Goal: Task Accomplishment & Management: Manage account settings

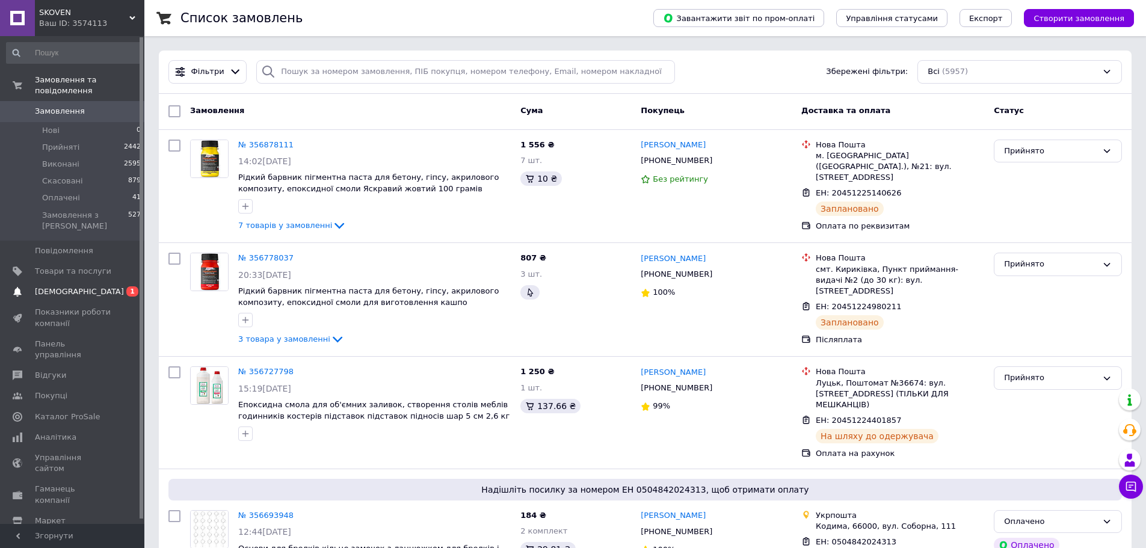
click at [72, 286] on span "[DEMOGRAPHIC_DATA]" at bounding box center [79, 291] width 89 height 11
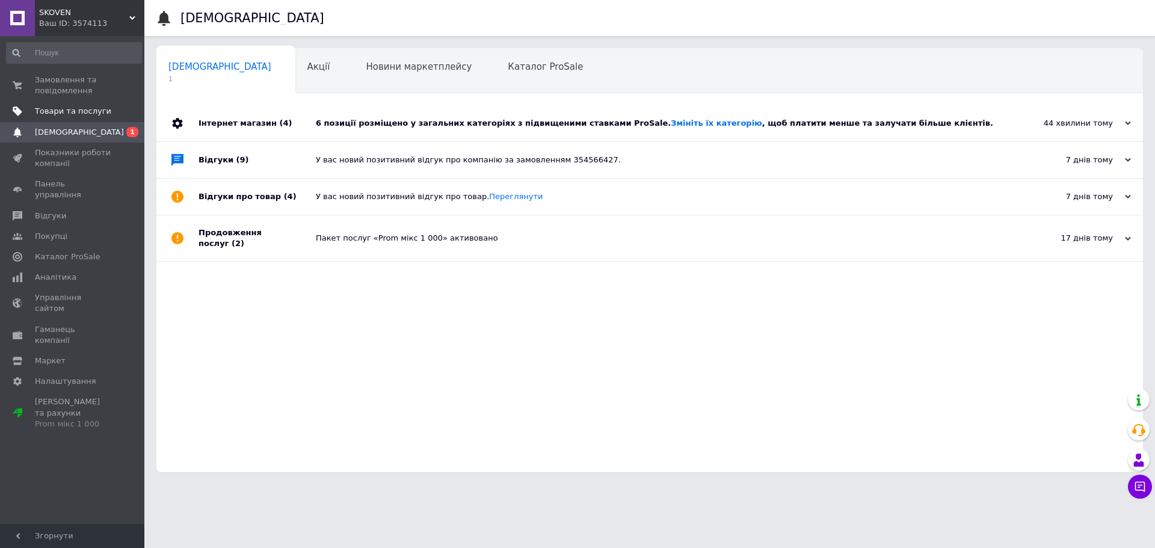
click at [66, 108] on span "Товари та послуги" at bounding box center [73, 111] width 76 height 11
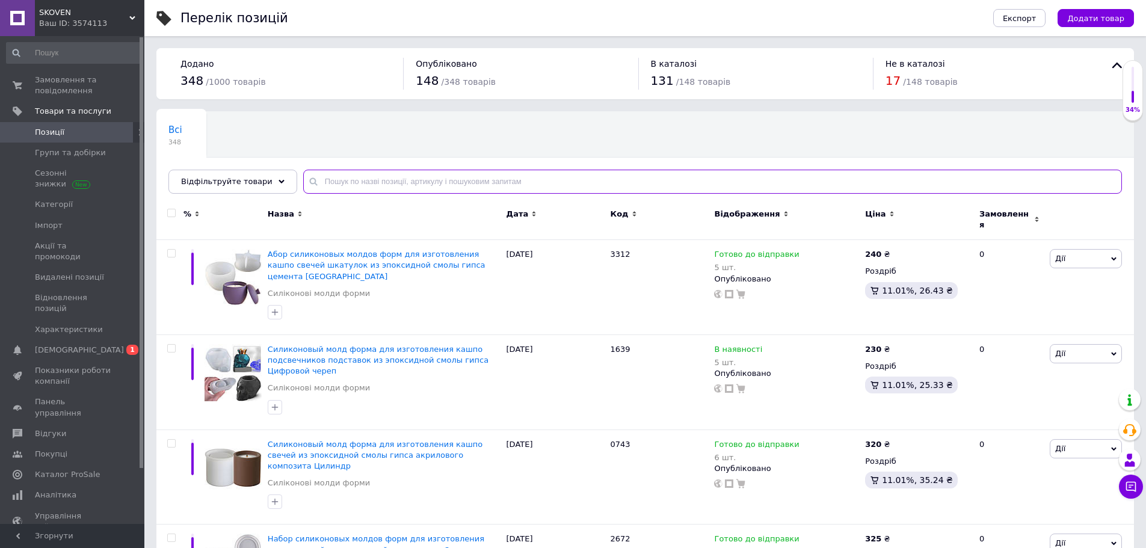
click at [422, 187] on input "text" at bounding box center [712, 182] width 819 height 24
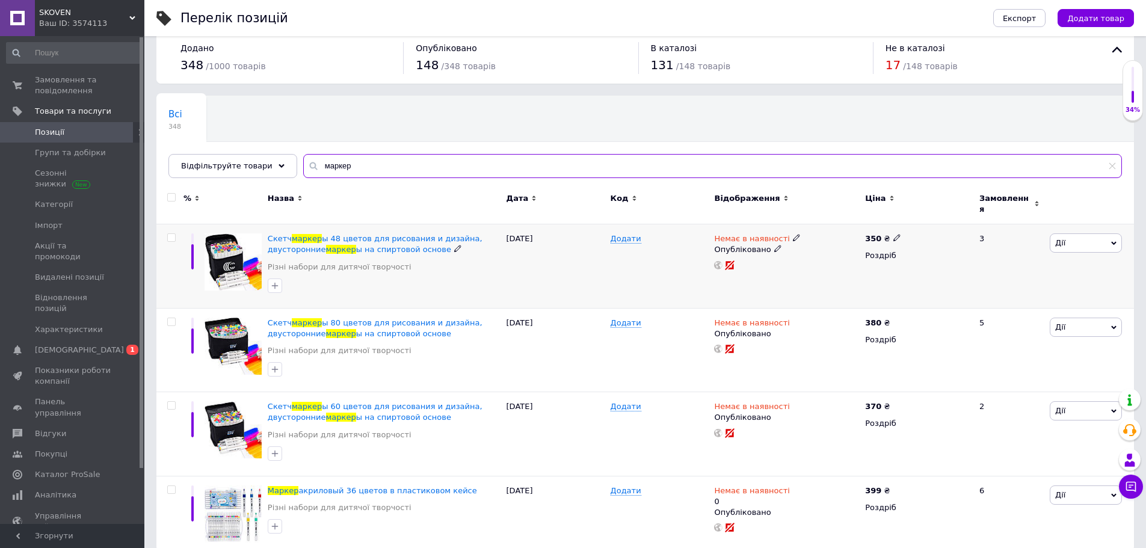
scroll to position [24, 0]
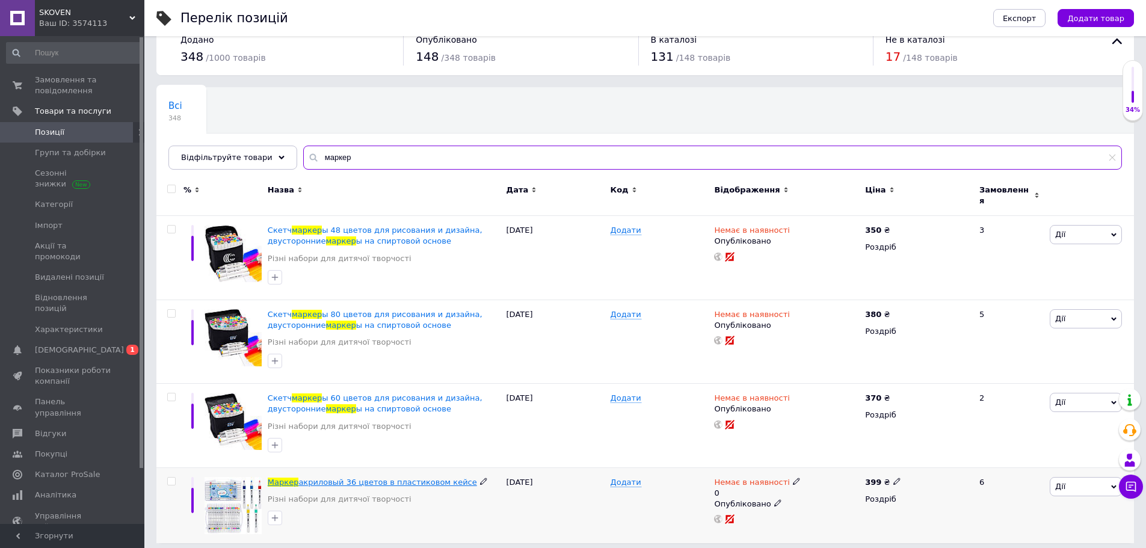
type input "маркер"
click at [421, 478] on span "акриловый 36 цветов в пластиковом кейсе" at bounding box center [387, 482] width 178 height 9
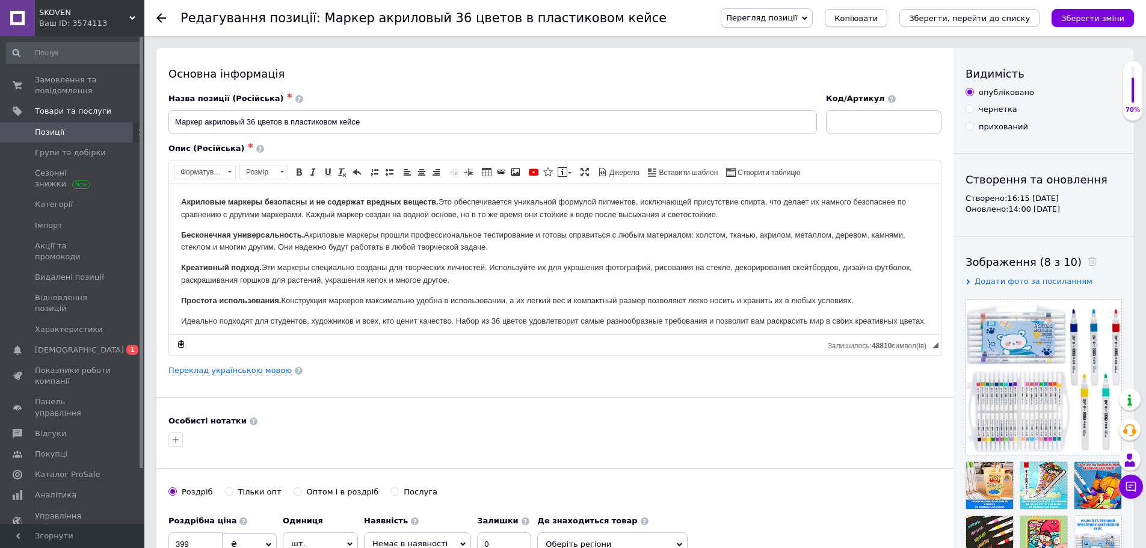
click at [878, 17] on span "Копіювати" at bounding box center [856, 18] width 43 height 9
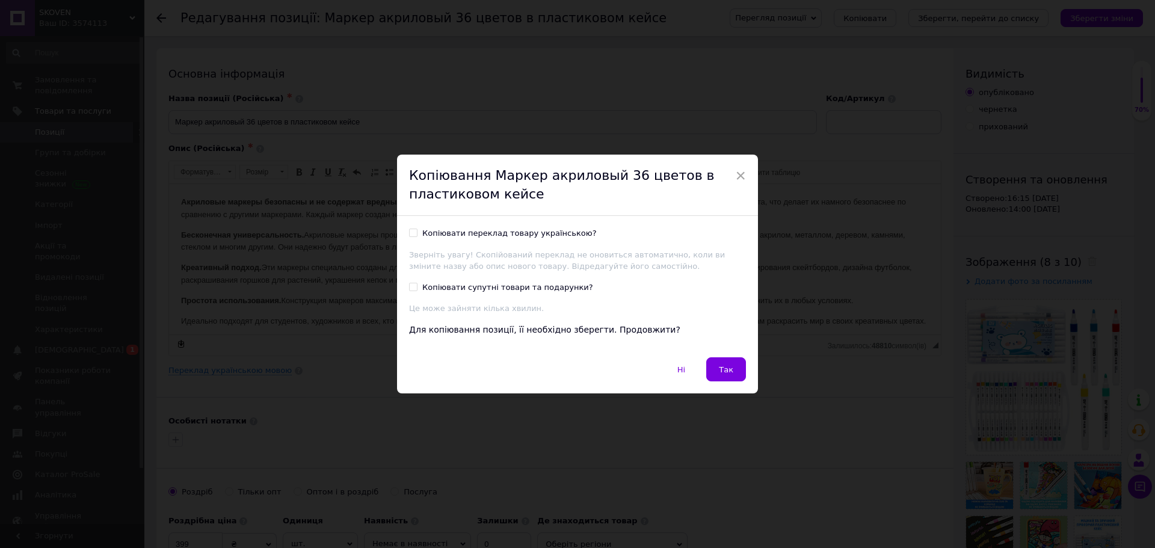
click at [412, 231] on input "Копіювати переклад товару українською?" at bounding box center [413, 233] width 8 height 8
checkbox input "true"
click at [411, 285] on input "Копіювати супутні товари та подарунки?" at bounding box center [413, 287] width 8 height 8
checkbox input "true"
click at [737, 372] on button "Так" at bounding box center [726, 369] width 40 height 24
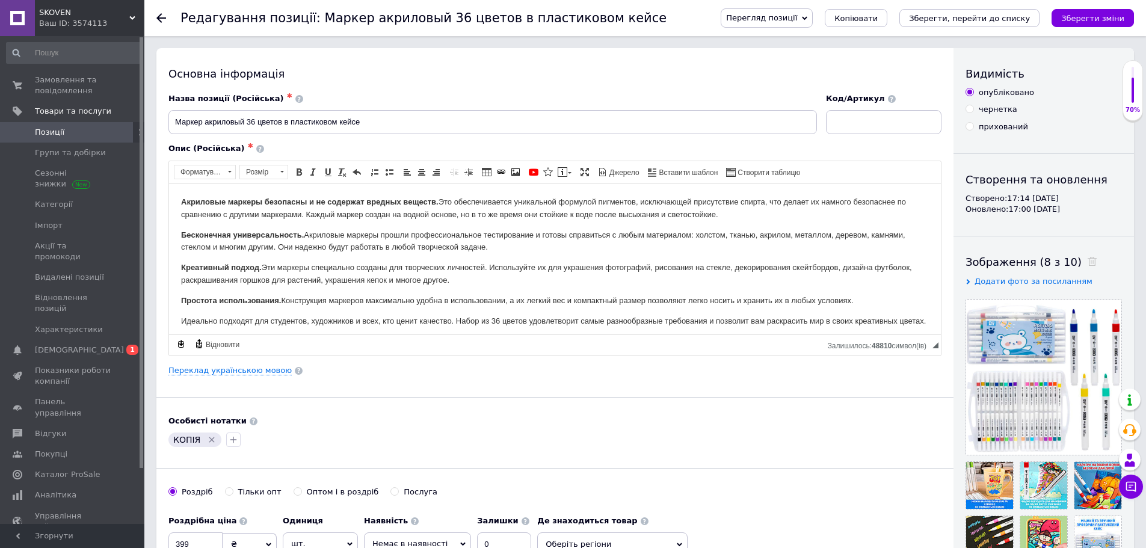
click at [342, 383] on div "Основна інформація Назва позиції (Російська) ✱ Маркер акриловый 36 цветов в пла…" at bounding box center [554, 384] width 797 height 672
click at [214, 368] on link "Переклад українською мовою" at bounding box center [229, 371] width 123 height 10
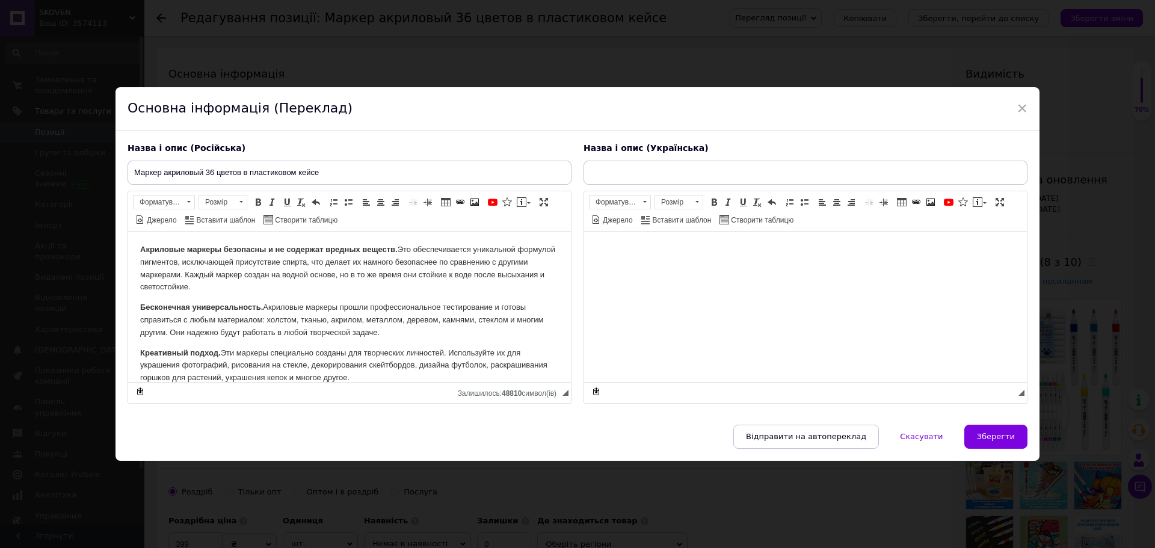
type input "Маркер акриловий 36 кольорів у пластиковому кейсі"
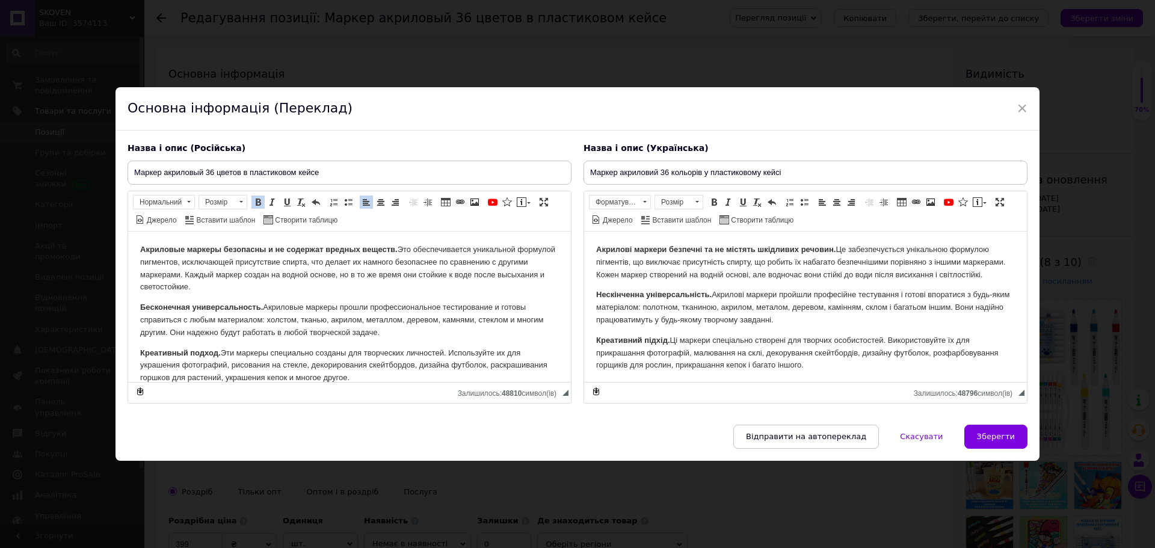
click at [468, 277] on p "Акриловые маркеры безопасны и не содержат вредных веществ. Это обеспечивается у…" at bounding box center [349, 268] width 419 height 50
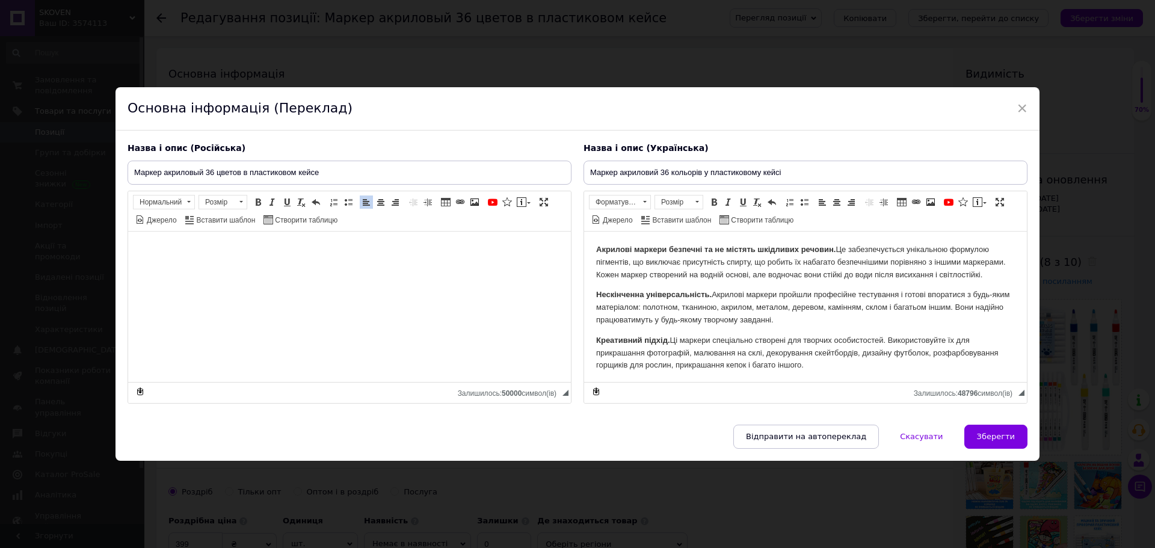
click at [762, 315] on p "Нескінченна універсальність. Акрилові маркери пройшли професійне тестування і г…" at bounding box center [805, 306] width 419 height 37
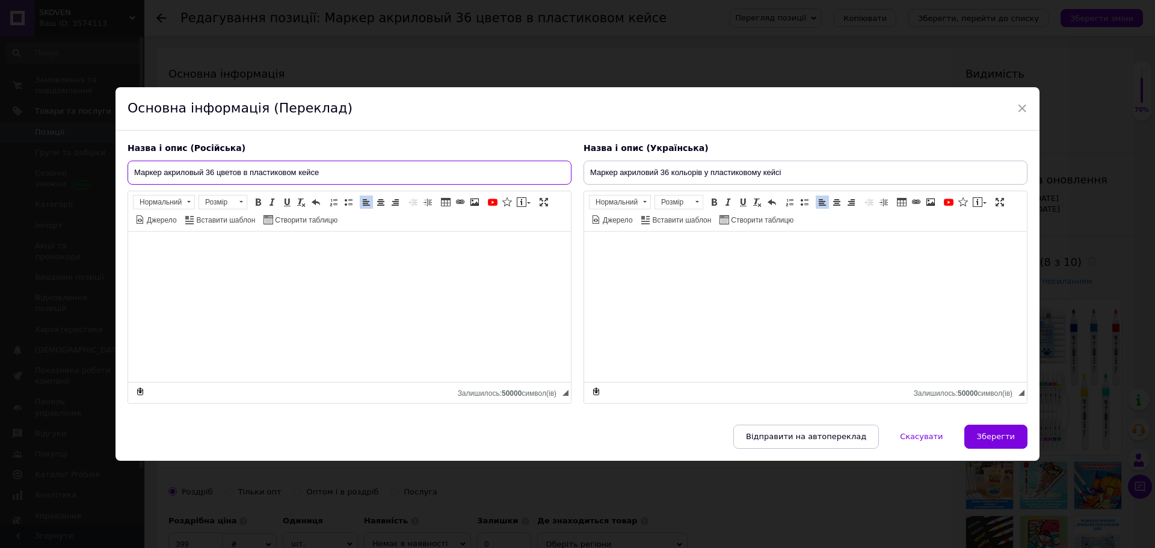
drag, startPoint x: 448, startPoint y: 167, endPoint x: 87, endPoint y: 187, distance: 361.0
click at [87, 187] on div "× Основна інформація (Переклад) Назва і опис (Російська) Маркер акриловый 36 цв…" at bounding box center [577, 274] width 1155 height 548
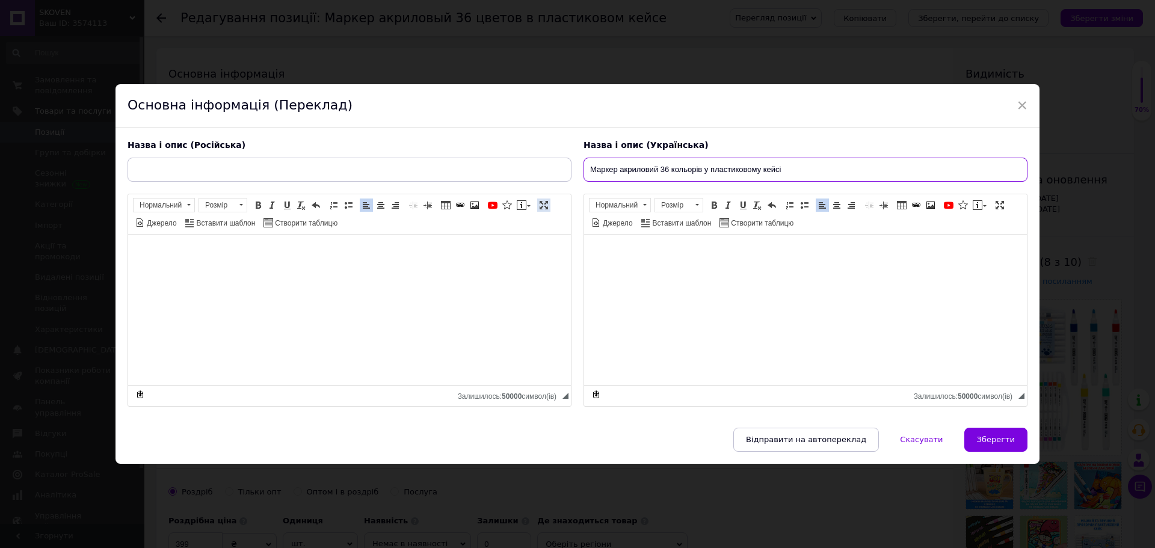
drag, startPoint x: 802, startPoint y: 180, endPoint x: 548, endPoint y: 209, distance: 255.6
click at [435, 184] on div "Назва і опис (Російська) Розширений текстовий редактор, E6DBB212-148E-4AFD-AAD3…" at bounding box center [578, 273] width 912 height 279
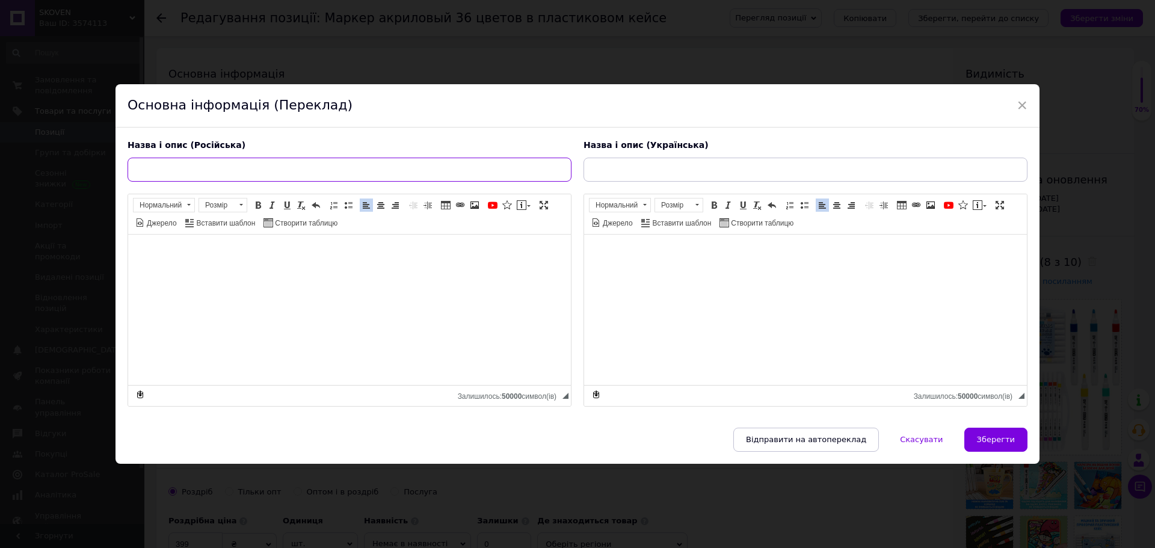
click at [281, 161] on input "text" at bounding box center [350, 170] width 444 height 24
paste input "[PERSON_NAME] на лаковой основе для декорирования изделий из эпоксидной смолы п…"
type input "[PERSON_NAME] на лаковой основе для декорирования изделий из эпоксидной смолы п…"
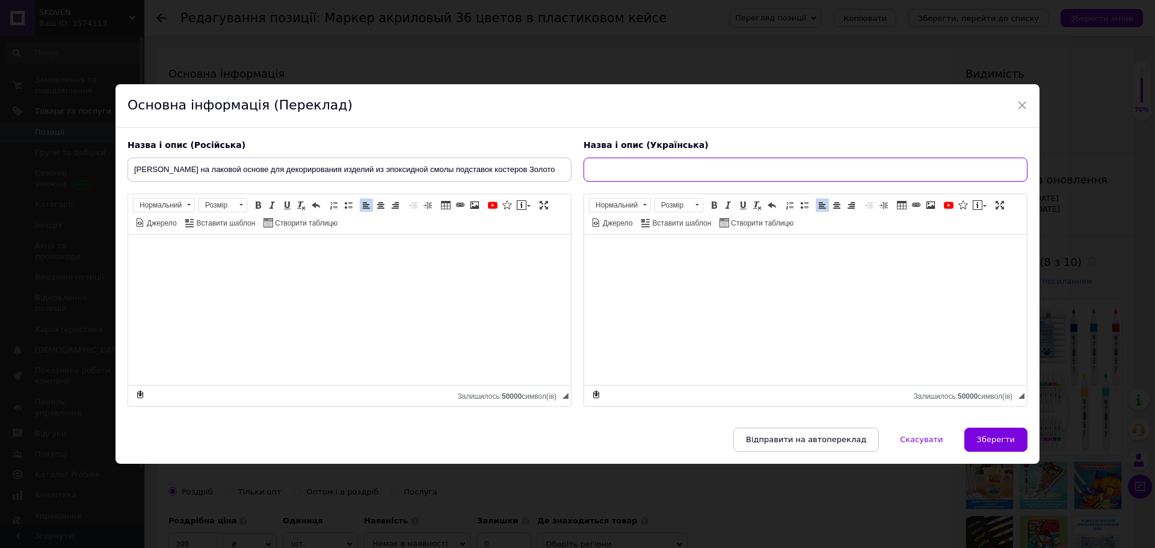
click at [692, 175] on input "text" at bounding box center [806, 170] width 444 height 24
paste input "[PERSON_NAME] на лаковій основі для декорування виробів з епоксидної смоли підс…"
type input "[PERSON_NAME] на лаковій основі для декорування виробів з епоксидної смоли підс…"
click at [323, 271] on html at bounding box center [349, 252] width 443 height 37
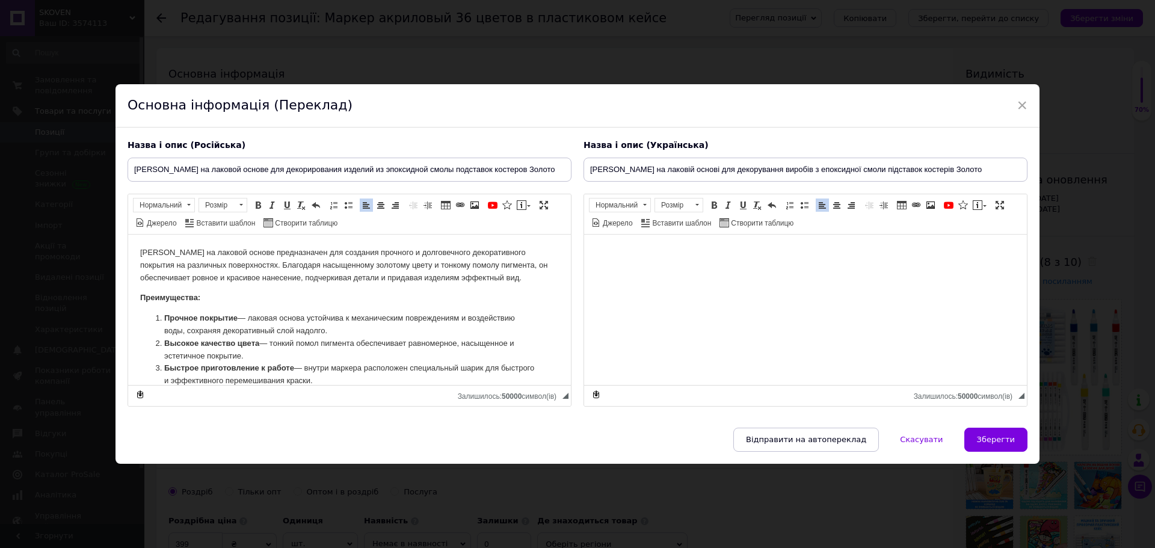
scroll to position [58, 0]
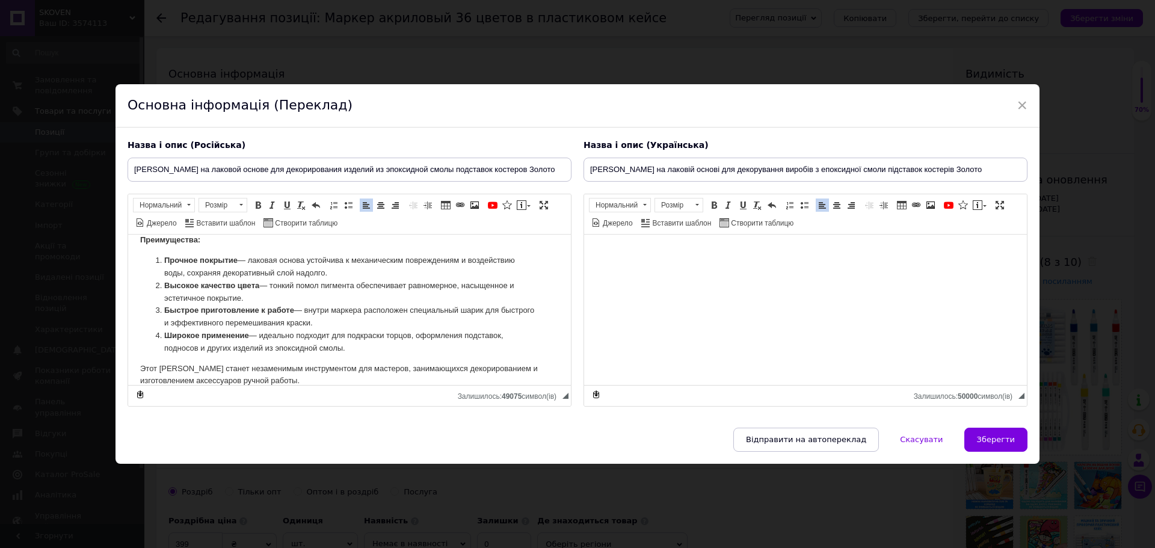
click at [693, 271] on html at bounding box center [805, 252] width 443 height 37
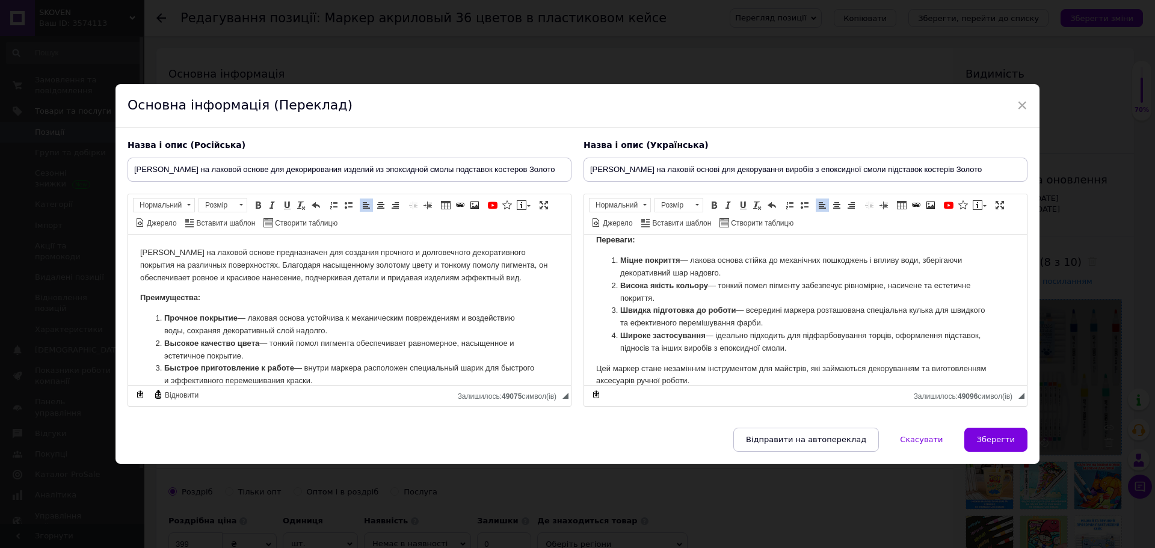
click at [1001, 440] on span "Зберегти" at bounding box center [996, 439] width 38 height 9
type input "[PERSON_NAME] на лаковой основе для декорирования изделий из эпоксидной смолы п…"
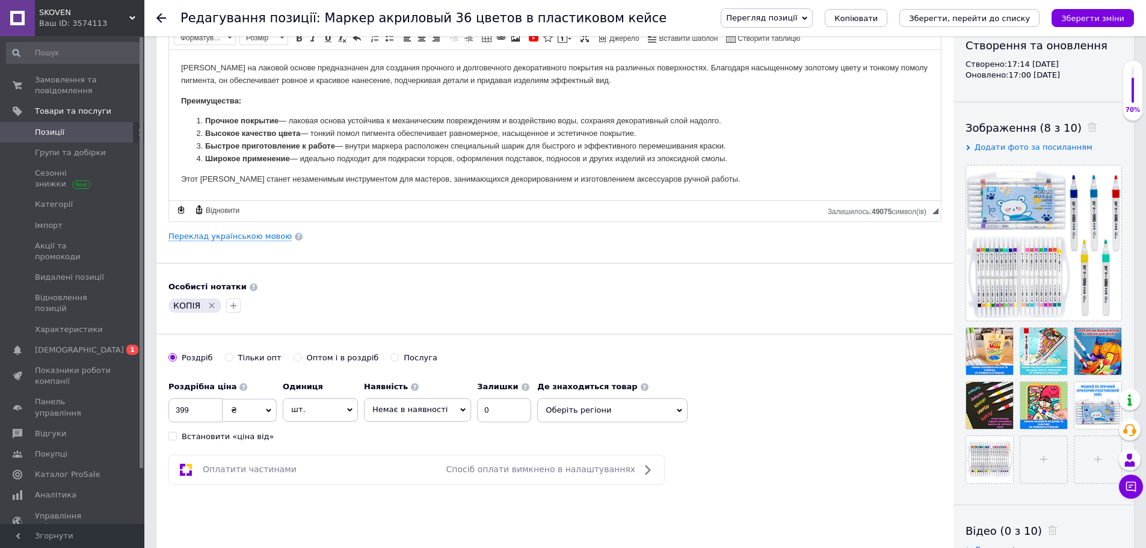
scroll to position [181, 0]
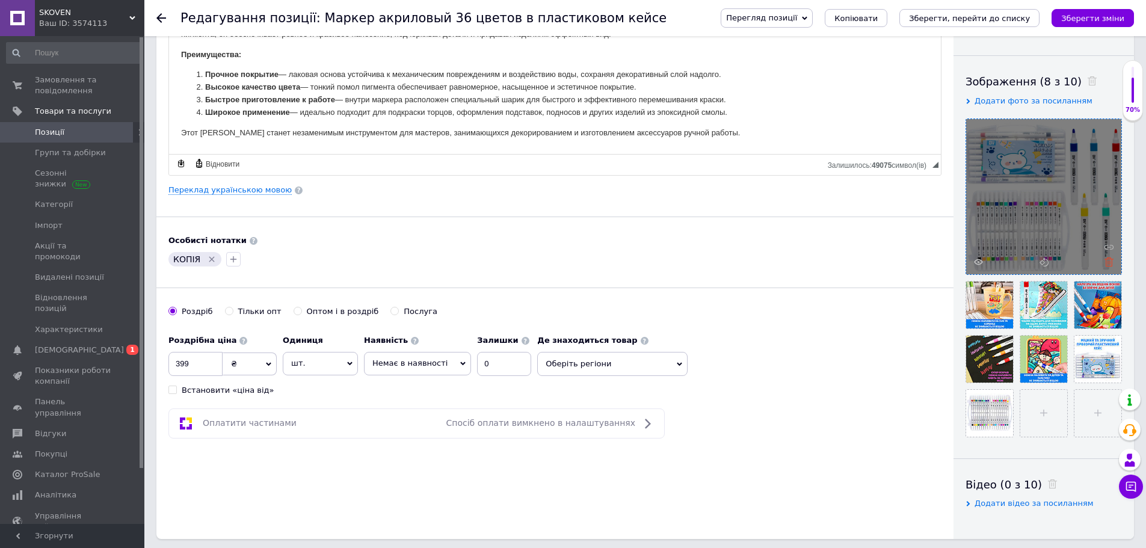
click at [1111, 260] on icon at bounding box center [1109, 262] width 9 height 9
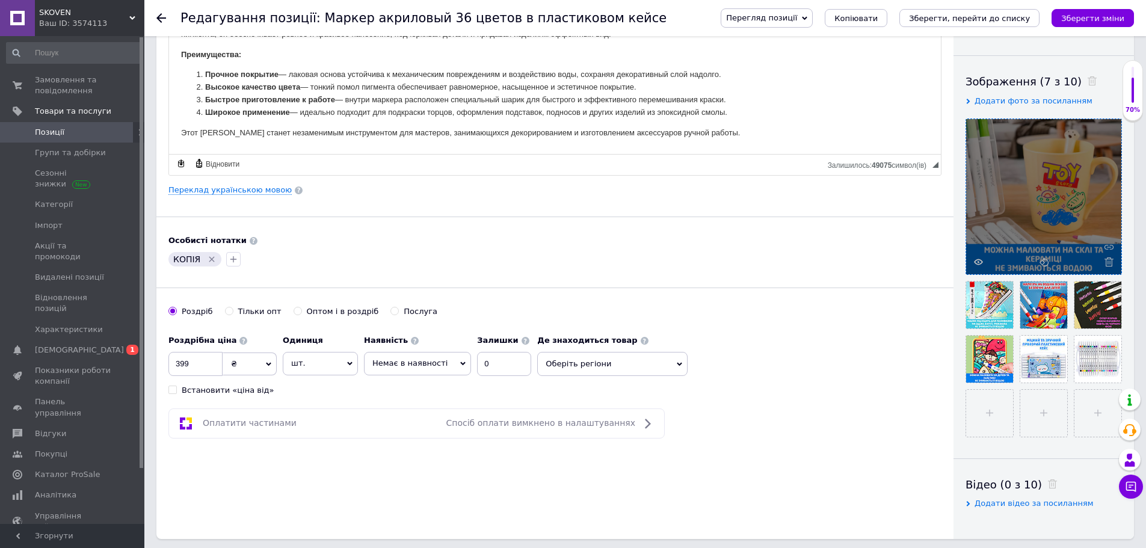
click at [1111, 260] on icon at bounding box center [1109, 262] width 9 height 9
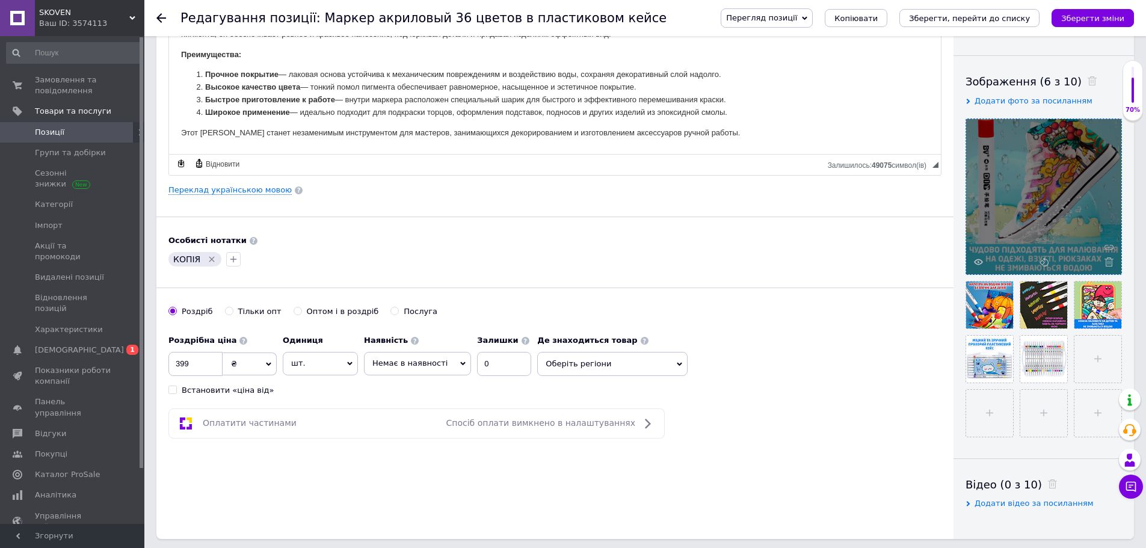
click at [1111, 260] on icon at bounding box center [1109, 262] width 9 height 9
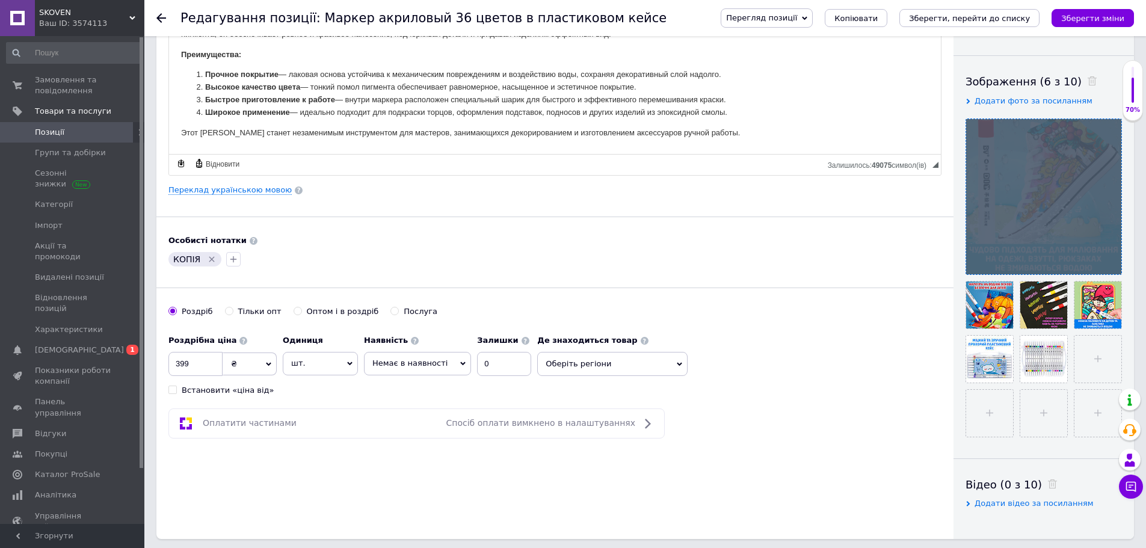
click at [1111, 260] on div at bounding box center [1043, 196] width 155 height 155
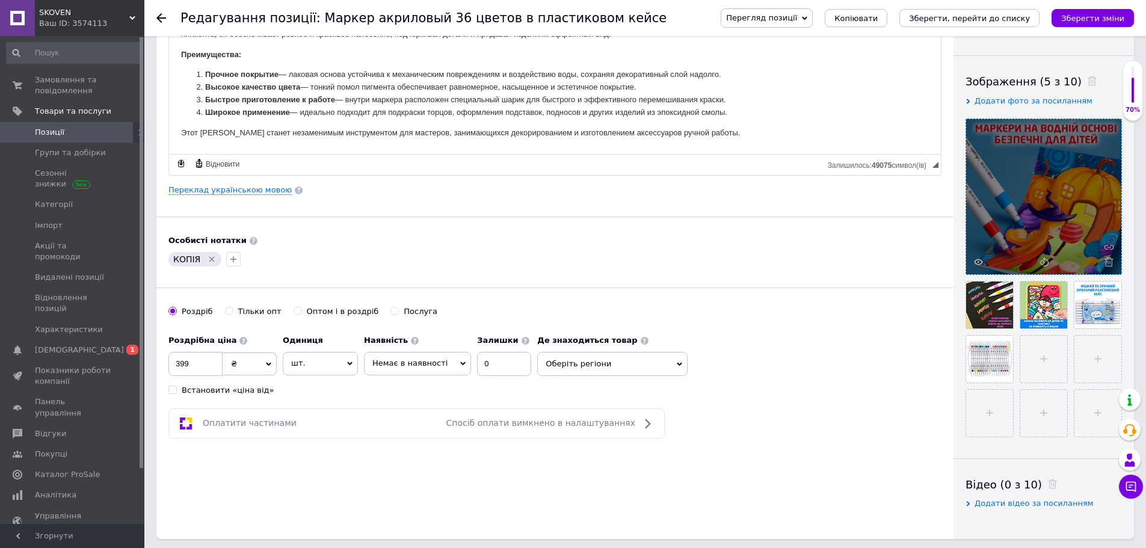
click at [1111, 260] on icon at bounding box center [1109, 262] width 9 height 9
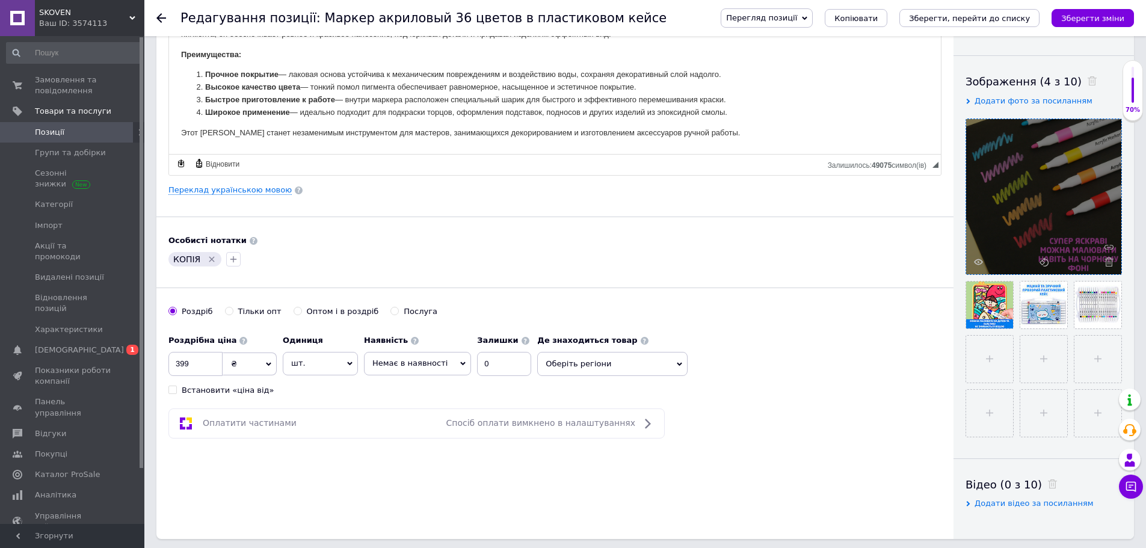
click at [1111, 261] on icon at bounding box center [1109, 262] width 9 height 9
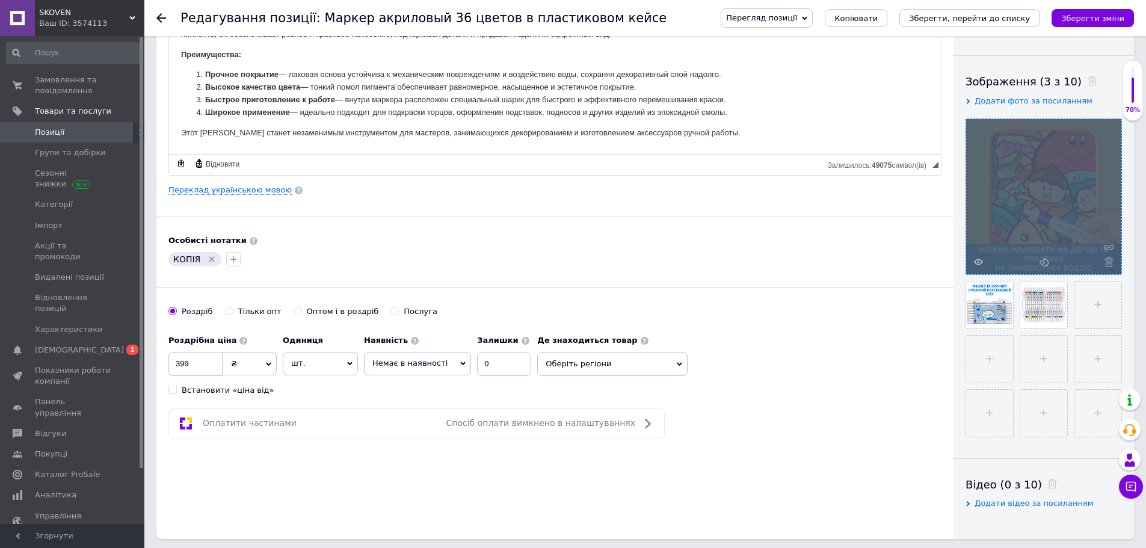
click at [1111, 261] on div at bounding box center [1043, 196] width 155 height 155
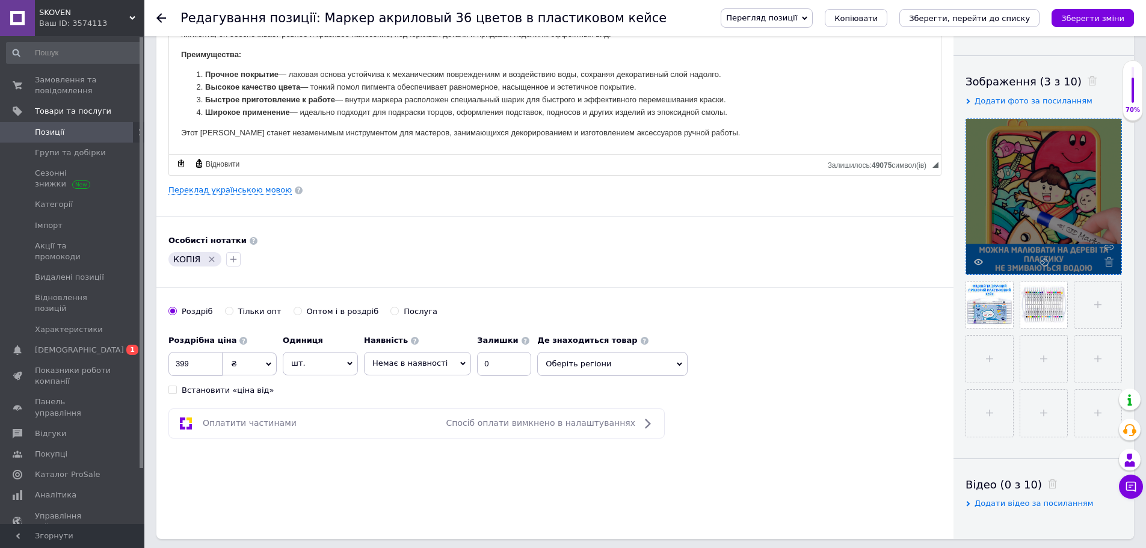
click at [1111, 261] on icon at bounding box center [1109, 262] width 9 height 9
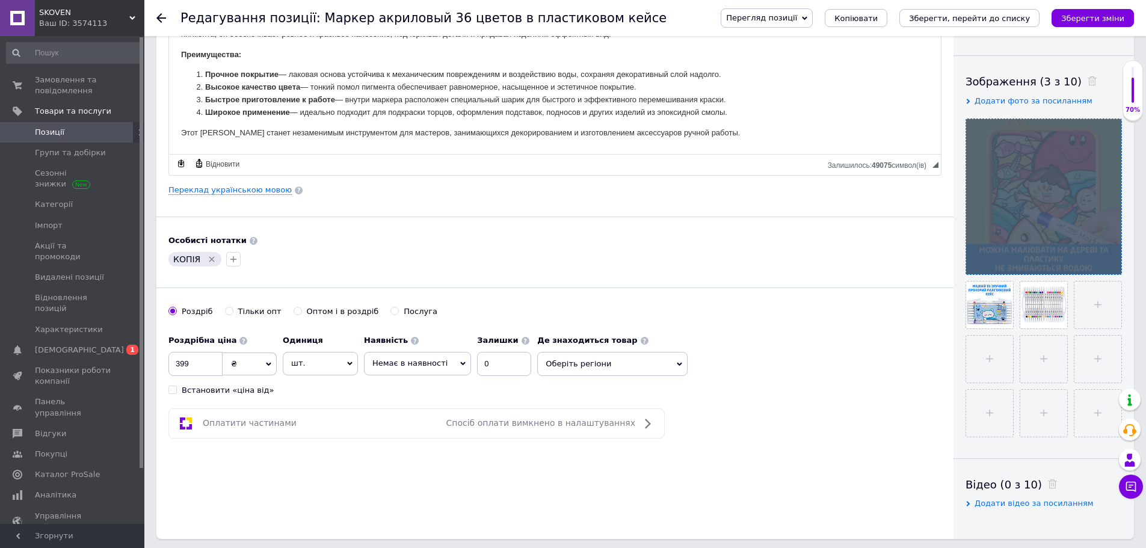
click at [1111, 261] on div at bounding box center [1043, 196] width 155 height 155
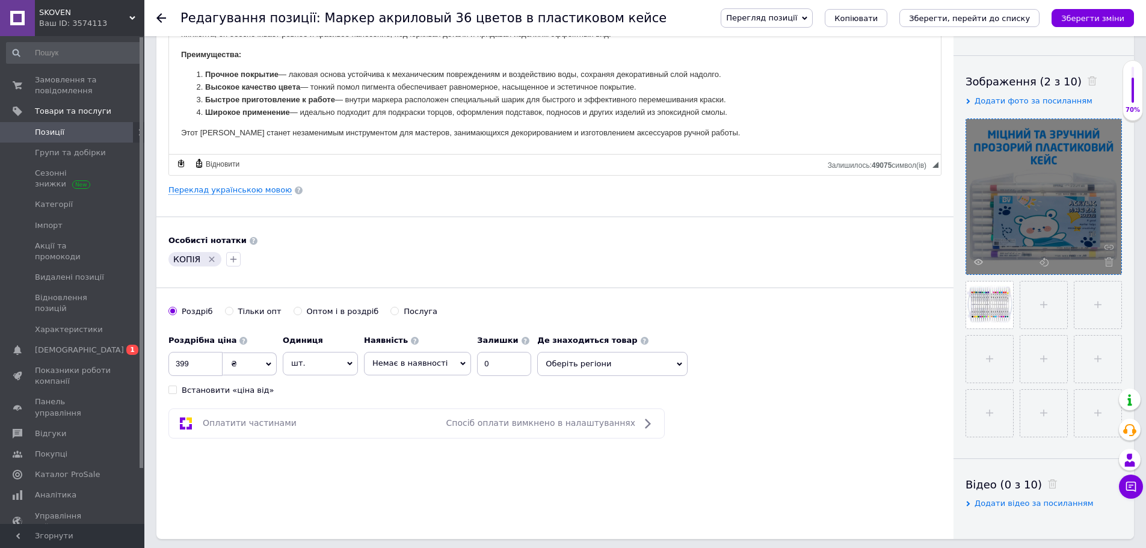
click at [1111, 261] on icon at bounding box center [1109, 262] width 9 height 9
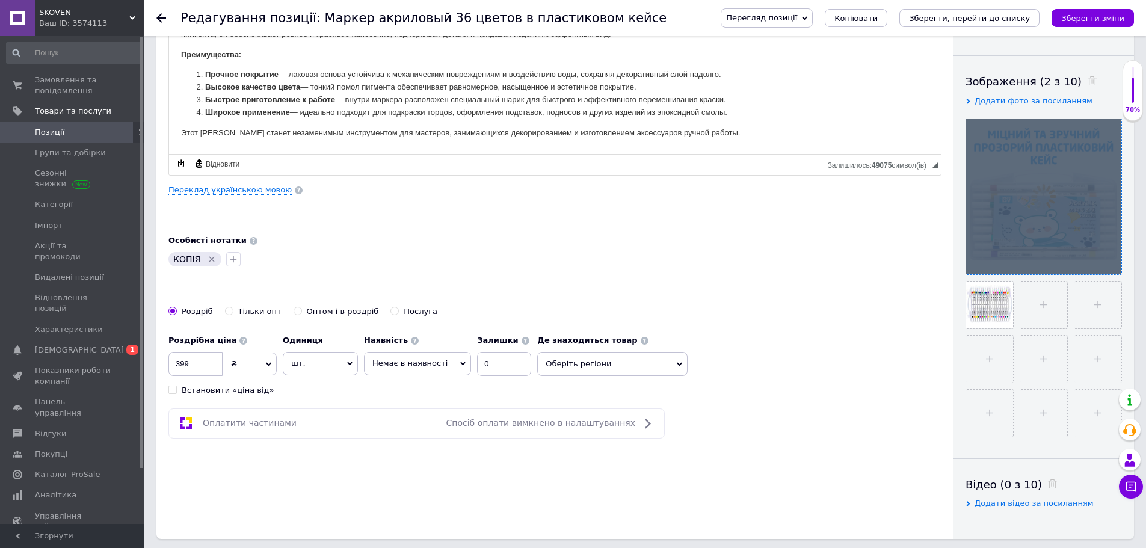
click at [1111, 261] on div at bounding box center [1043, 196] width 155 height 155
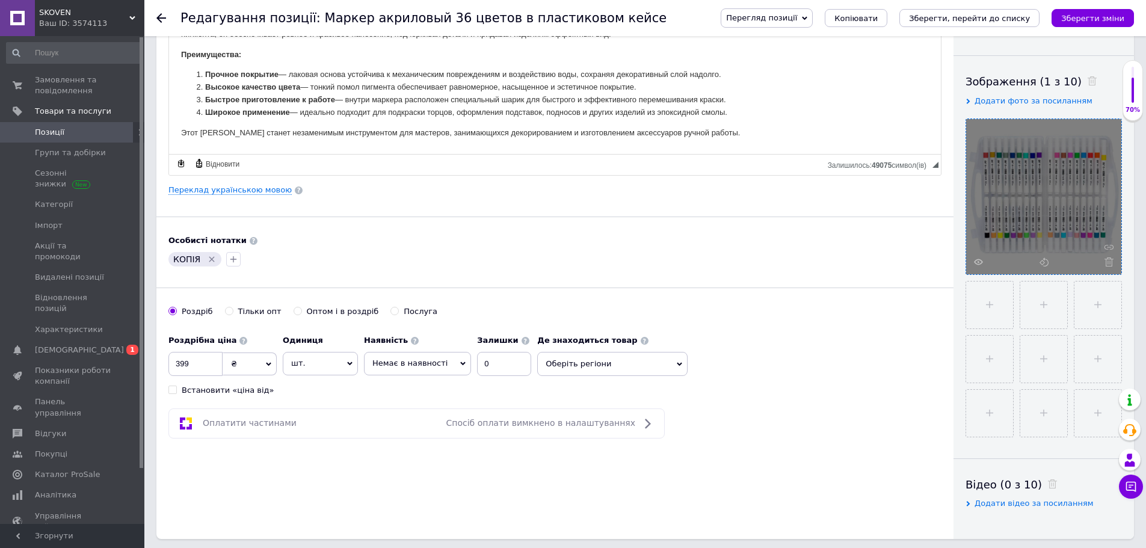
click at [1111, 261] on icon at bounding box center [1109, 262] width 9 height 9
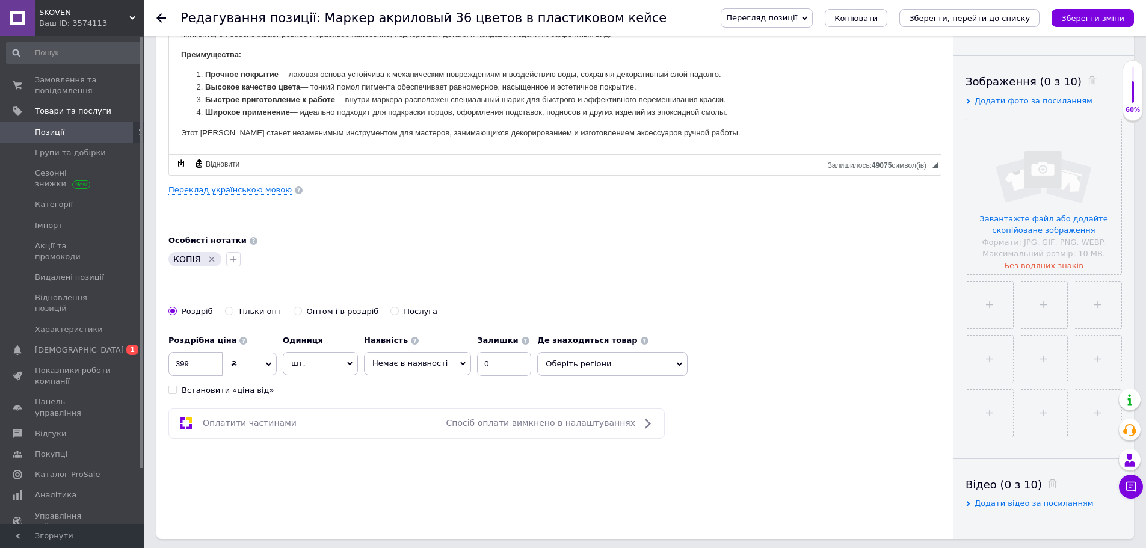
click at [208, 260] on icon "Видалити мітку" at bounding box center [212, 260] width 10 height 10
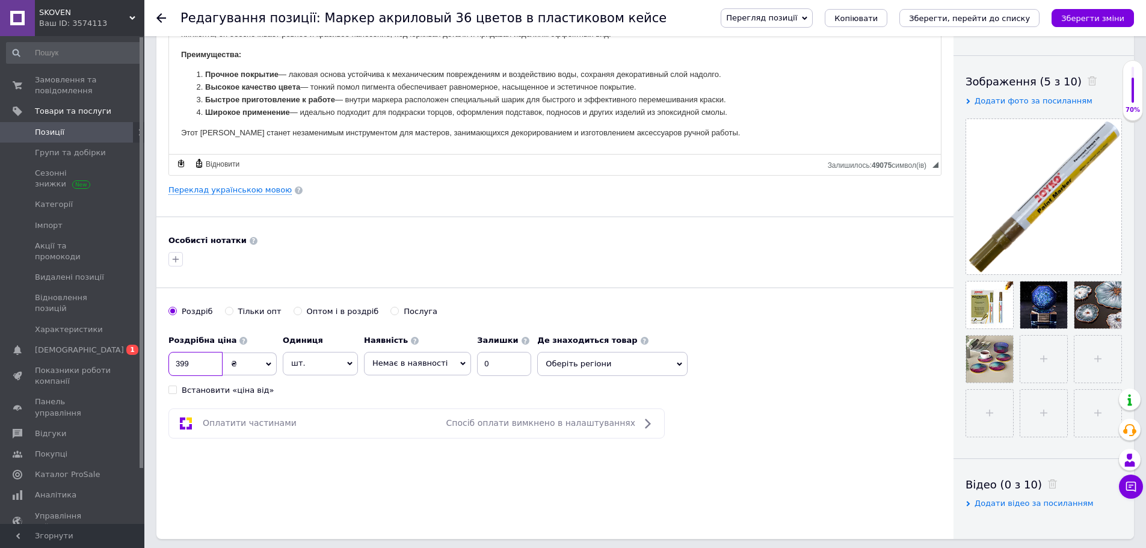
drag, startPoint x: 194, startPoint y: 365, endPoint x: 144, endPoint y: 359, distance: 50.4
type input "45"
click at [756, 339] on div "Роздрібна ціна 45 ₴ $ EUR CHF GBP ¥ PLN ₸ MDL HUF KGS CNY TRY KRW lei Встановит…" at bounding box center [554, 362] width 773 height 67
click at [413, 365] on span "Немає в наявності" at bounding box center [409, 363] width 75 height 9
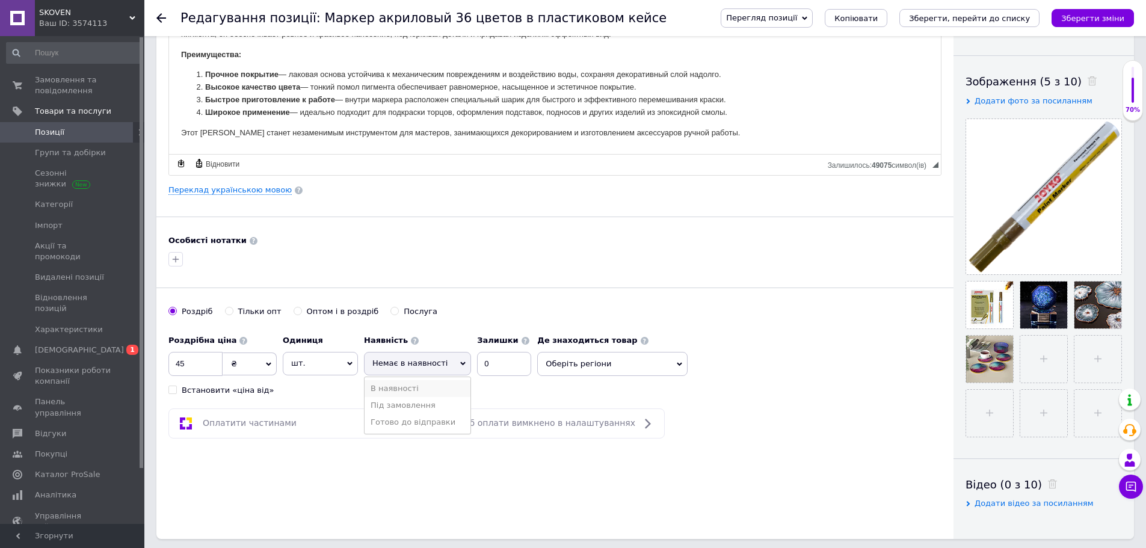
click at [422, 391] on li "В наявності" at bounding box center [418, 388] width 106 height 17
drag, startPoint x: 484, startPoint y: 359, endPoint x: 409, endPoint y: 359, distance: 75.2
click at [405, 357] on div "Наявність В наявності Немає в наявності Під замовлення Готово до відправки Зали…" at bounding box center [436, 352] width 144 height 47
type input "12"
click at [691, 335] on div "Роздрібна ціна 45 ₴ $ EUR CHF GBP ¥ PLN ₸ MDL HUF KGS CNY TRY KRW lei Встановит…" at bounding box center [554, 362] width 773 height 67
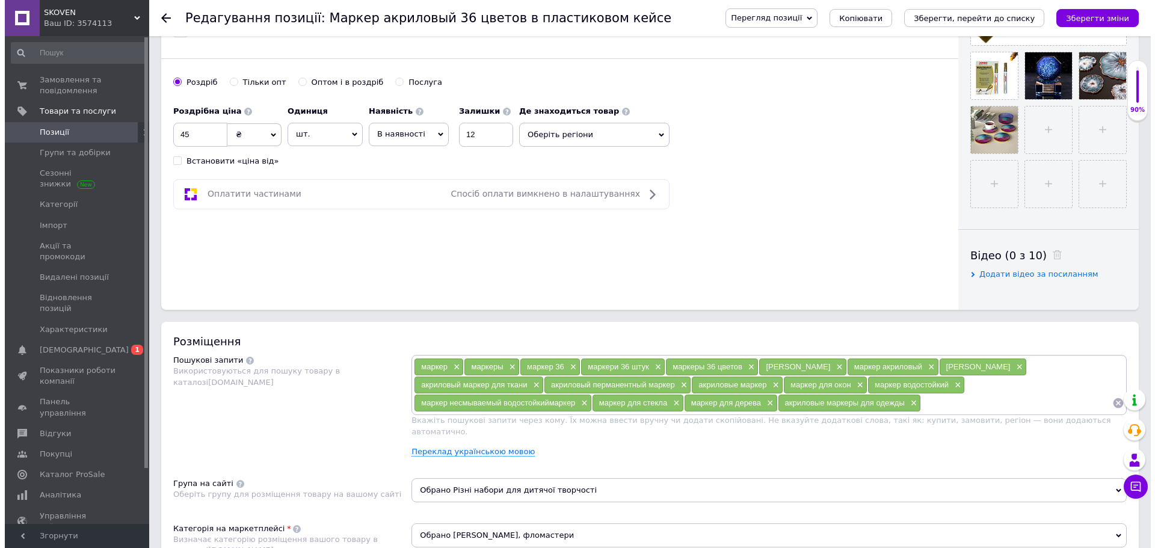
scroll to position [481, 0]
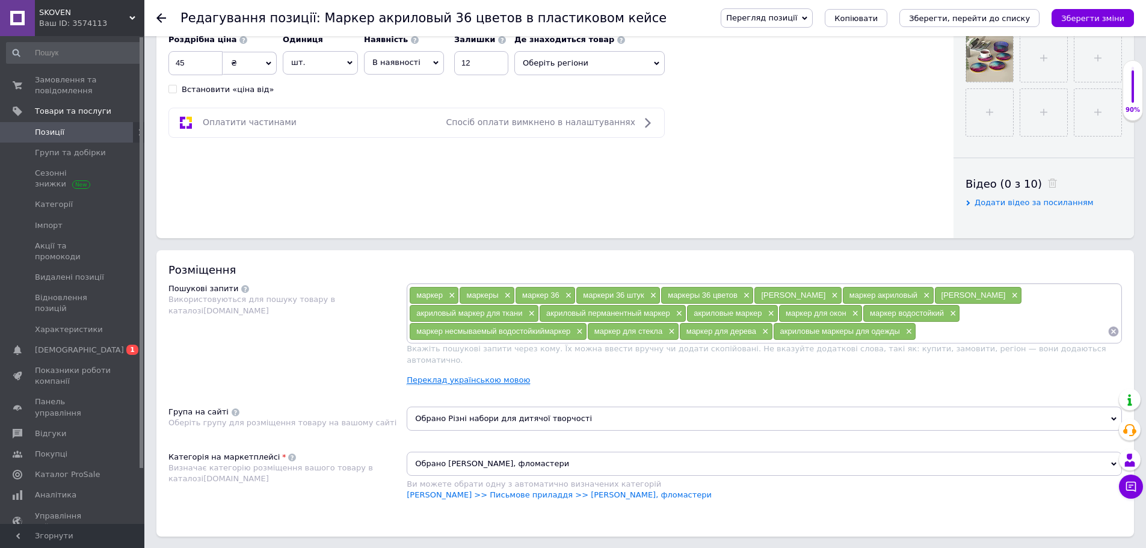
click at [486, 376] on link "Переклад українською мовою" at bounding box center [468, 381] width 123 height 10
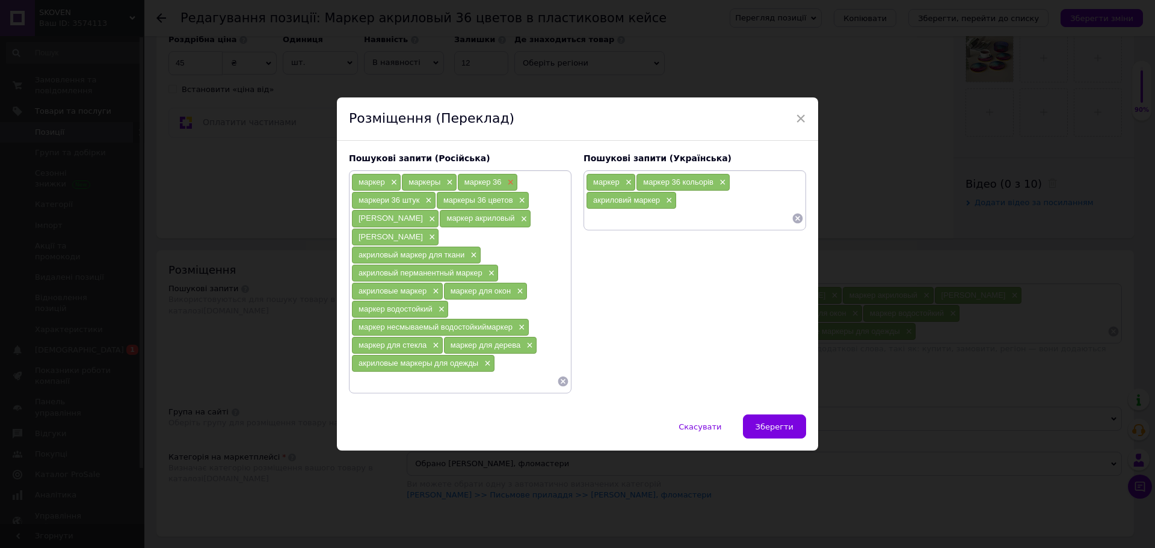
click at [507, 187] on span "×" at bounding box center [510, 183] width 10 height 10
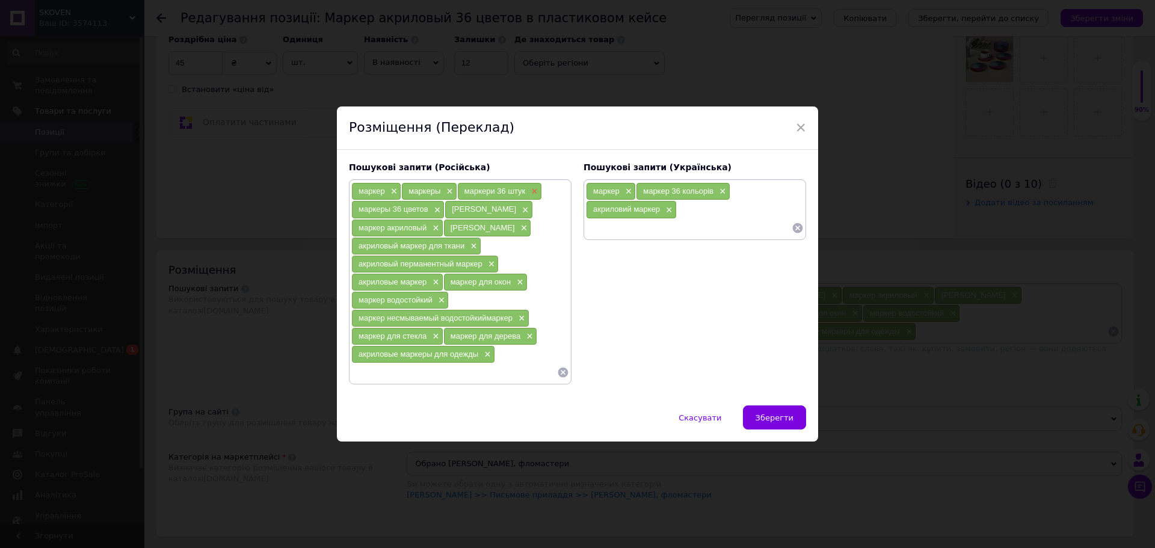
click at [530, 190] on span "×" at bounding box center [533, 192] width 10 height 10
click at [539, 197] on span "×" at bounding box center [542, 192] width 10 height 10
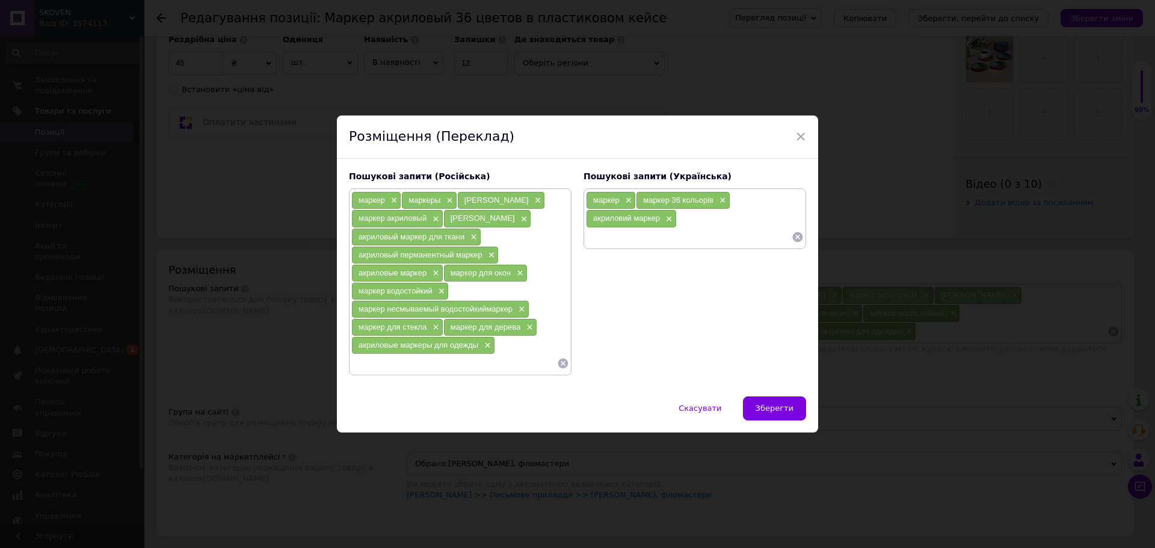
click at [434, 218] on span "×" at bounding box center [435, 219] width 10 height 10
click at [426, 224] on span "×" at bounding box center [431, 219] width 10 height 10
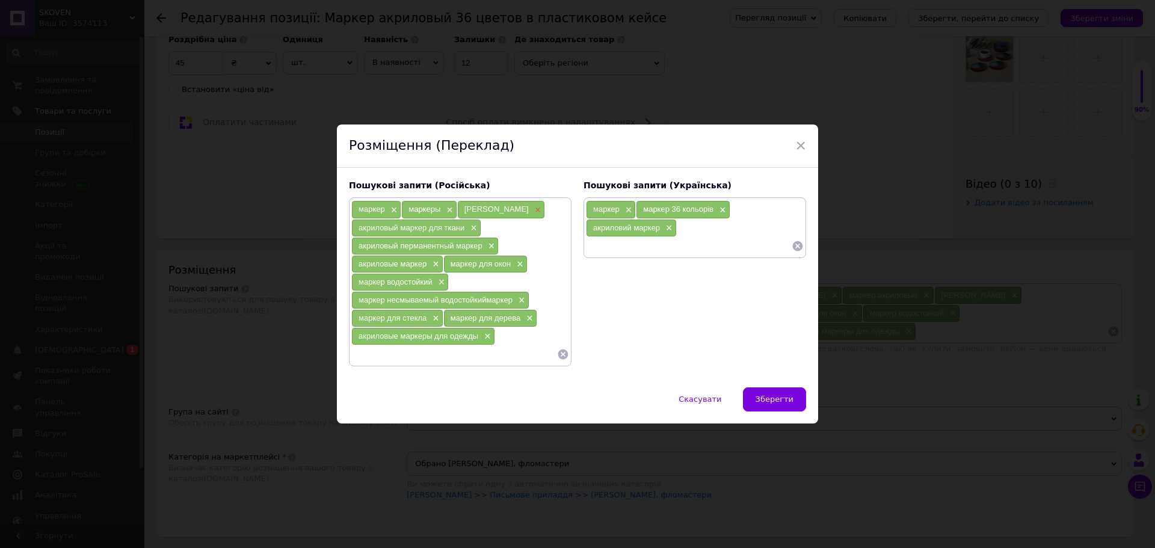
click at [532, 208] on span "×" at bounding box center [537, 210] width 10 height 10
click at [470, 228] on span "×" at bounding box center [473, 228] width 10 height 10
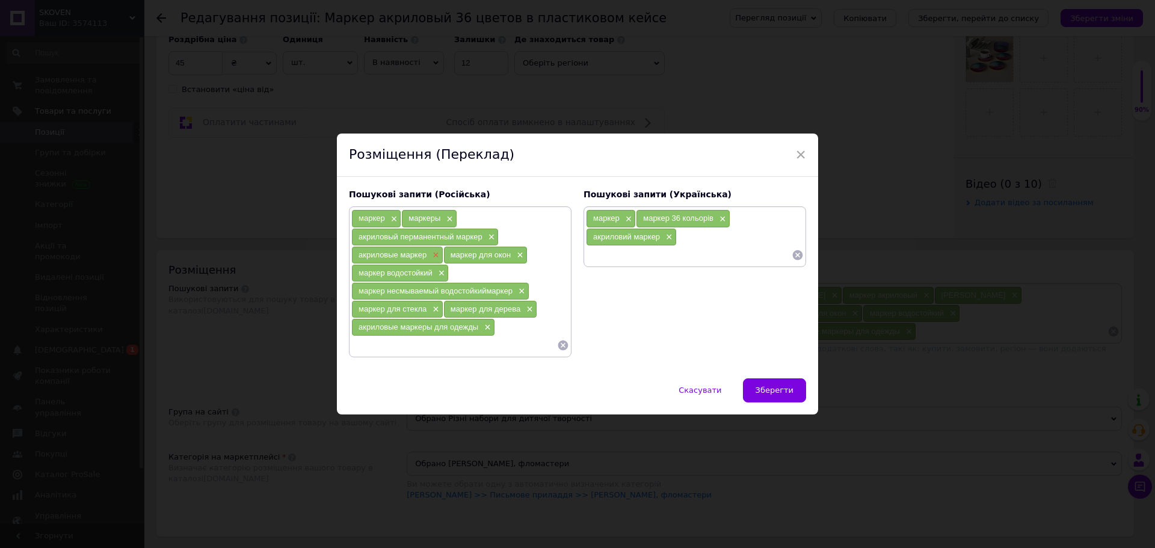
click at [433, 255] on span "×" at bounding box center [435, 255] width 10 height 10
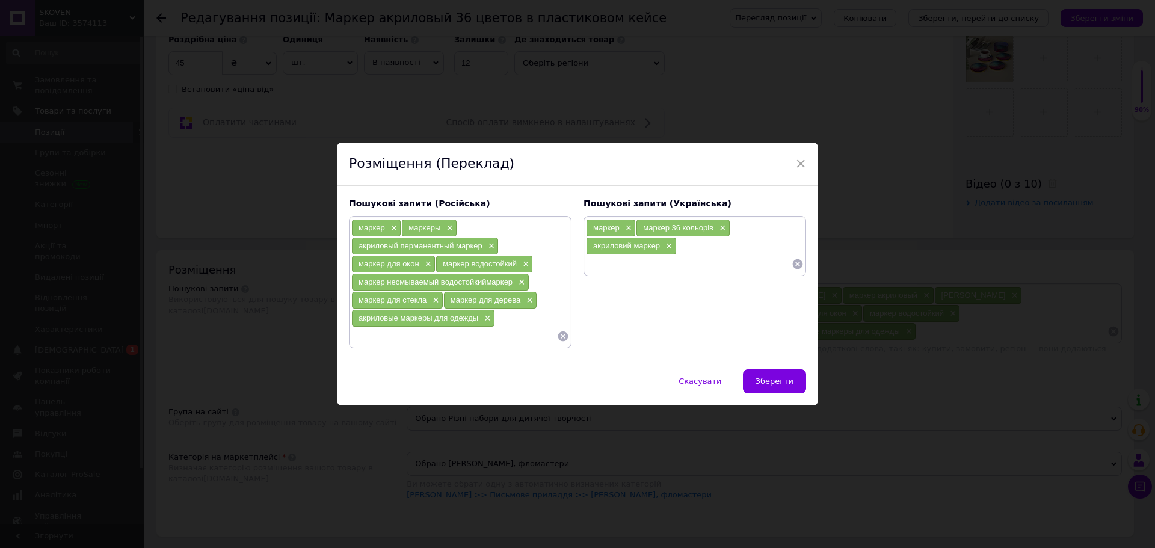
click at [502, 335] on input at bounding box center [454, 336] width 206 height 18
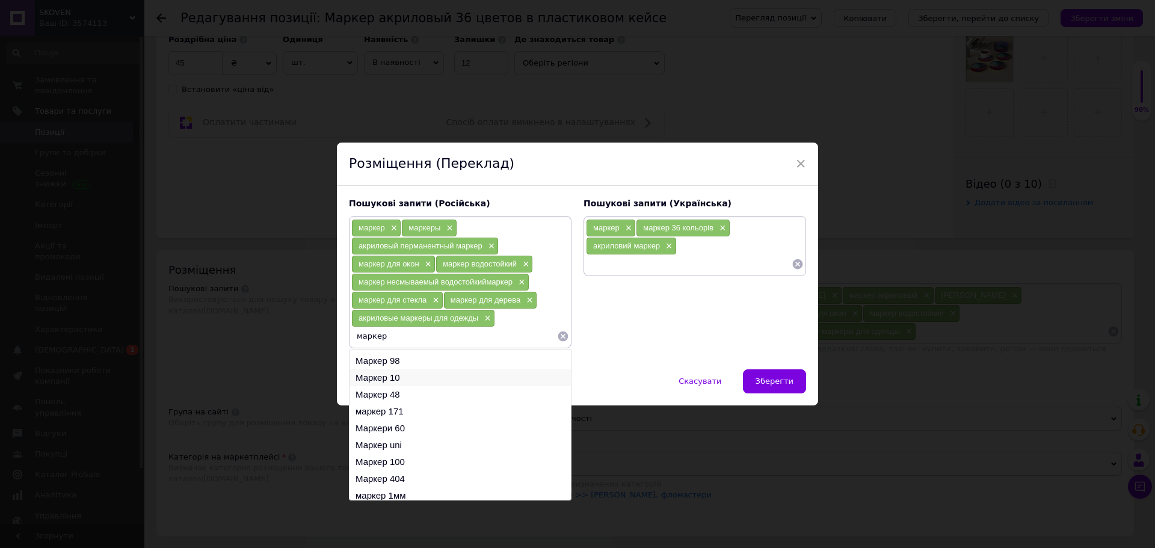
scroll to position [18, 0]
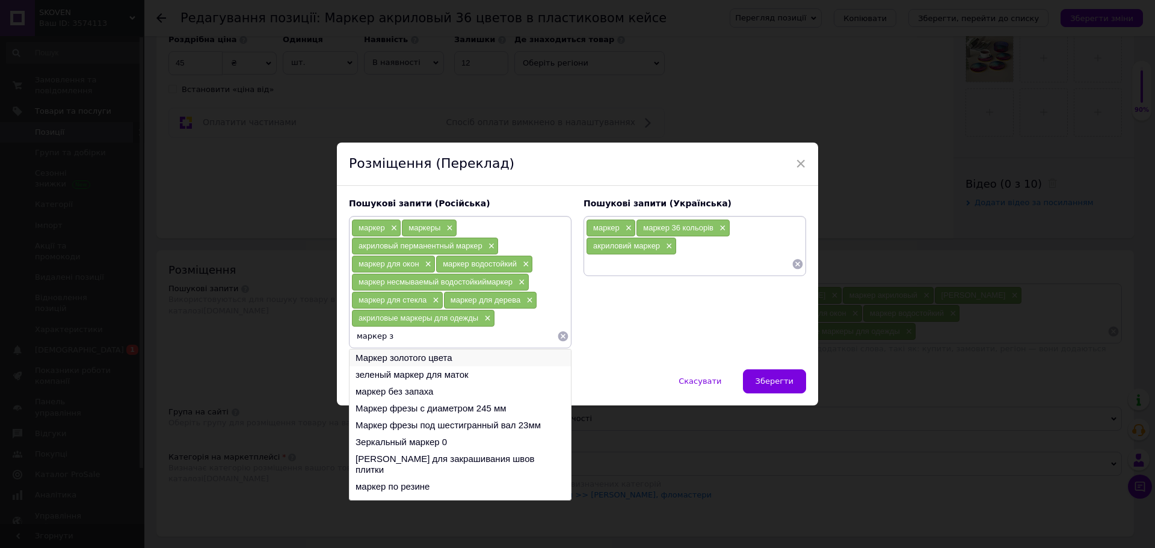
type input "маркер з"
click at [450, 358] on li "Маркер золотого цвета" at bounding box center [460, 358] width 221 height 17
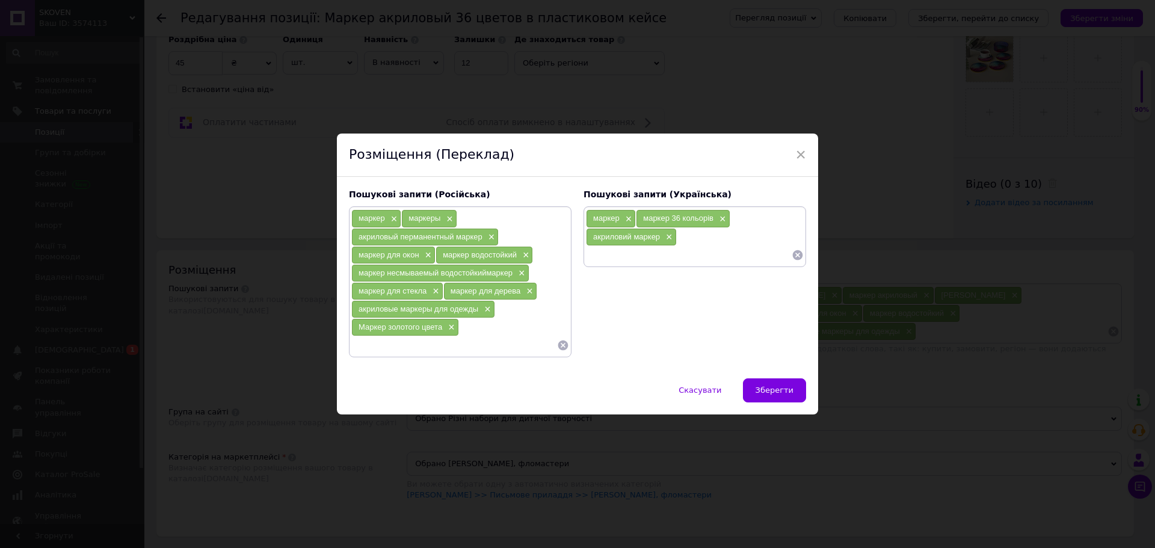
click at [421, 350] on input at bounding box center [454, 345] width 206 height 18
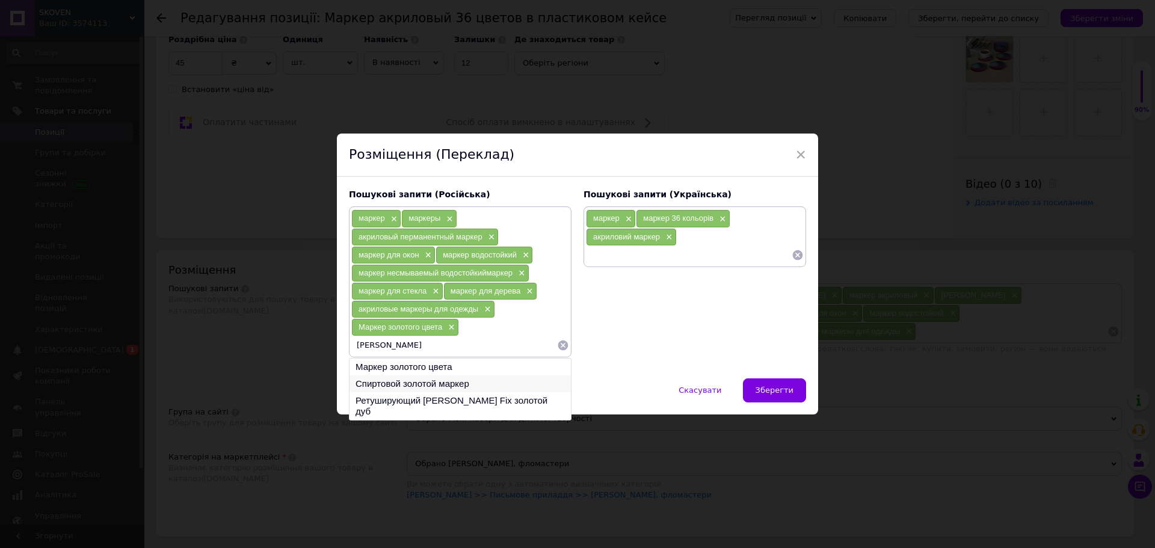
type input "[PERSON_NAME]"
click at [487, 383] on li "Спиртовой золотой маркер" at bounding box center [460, 384] width 221 height 17
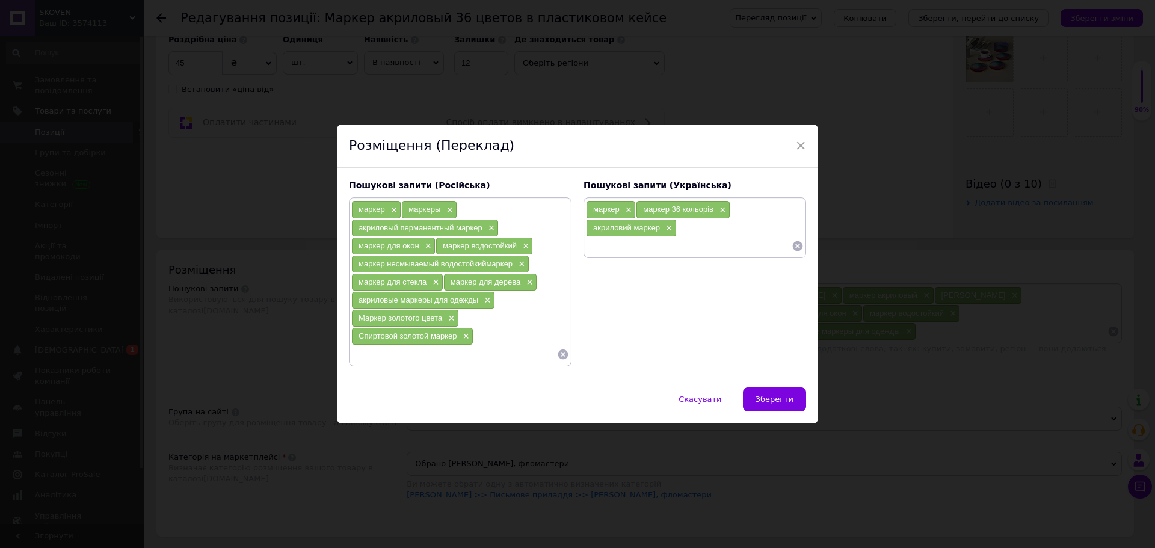
click at [406, 356] on input at bounding box center [454, 354] width 206 height 18
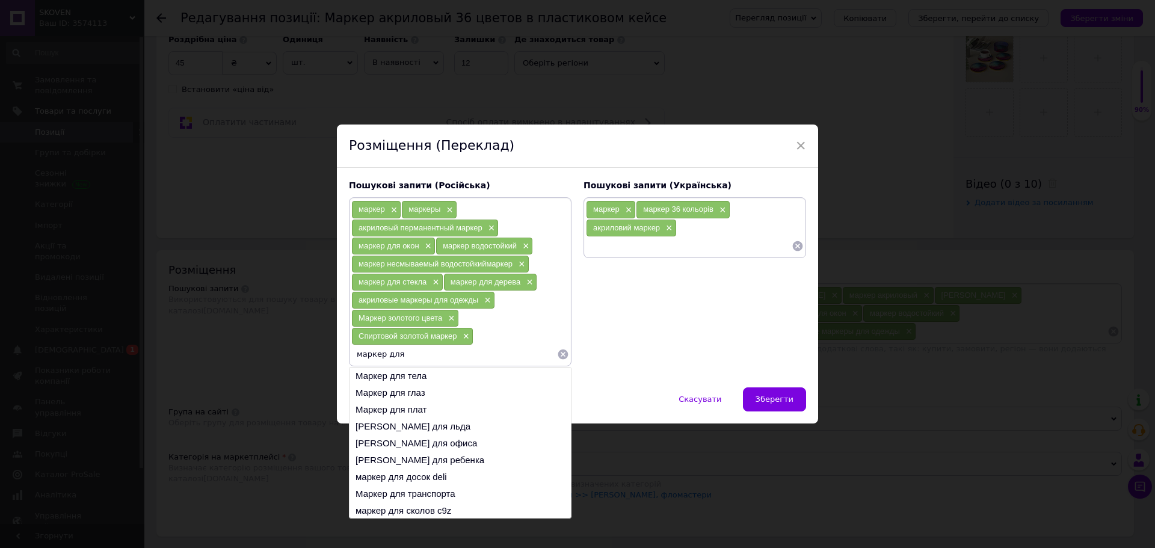
type input "маркер для"
drag, startPoint x: 406, startPoint y: 360, endPoint x: 306, endPoint y: 360, distance: 99.3
click at [306, 360] on div "× Розміщення (Переклад) Пошукові запити (Російська) маркер × маркеры × акриловы…" at bounding box center [577, 274] width 1155 height 548
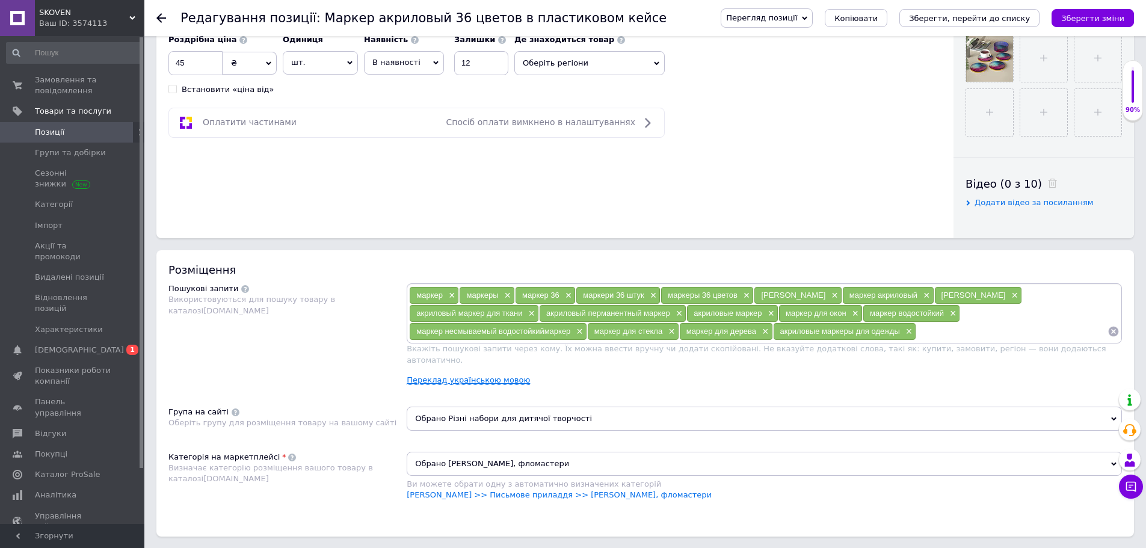
click at [498, 376] on link "Переклад українською мовою" at bounding box center [468, 381] width 123 height 10
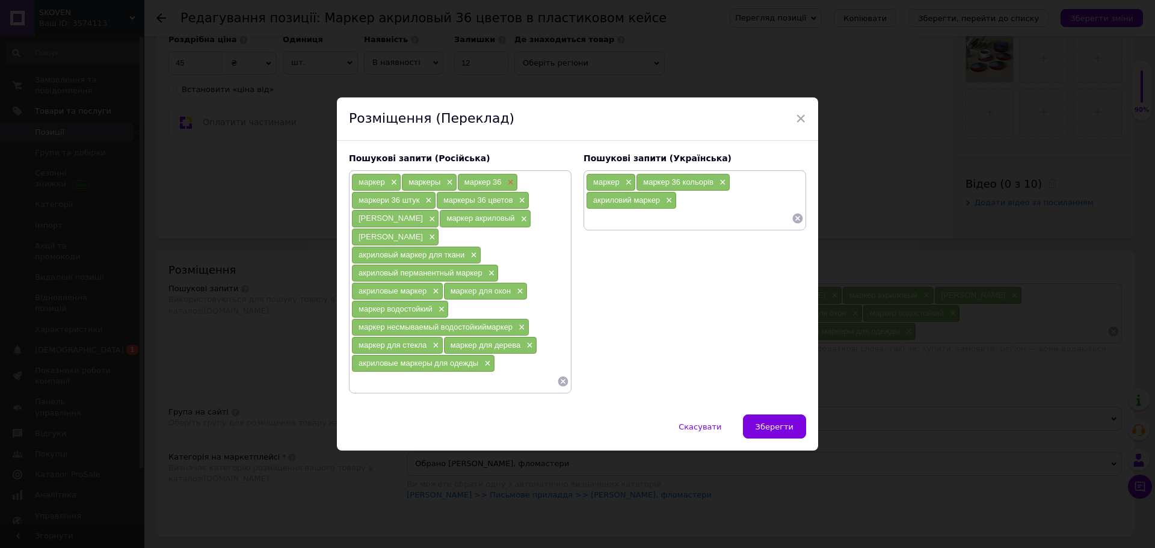
click at [507, 188] on span "×" at bounding box center [510, 183] width 10 height 10
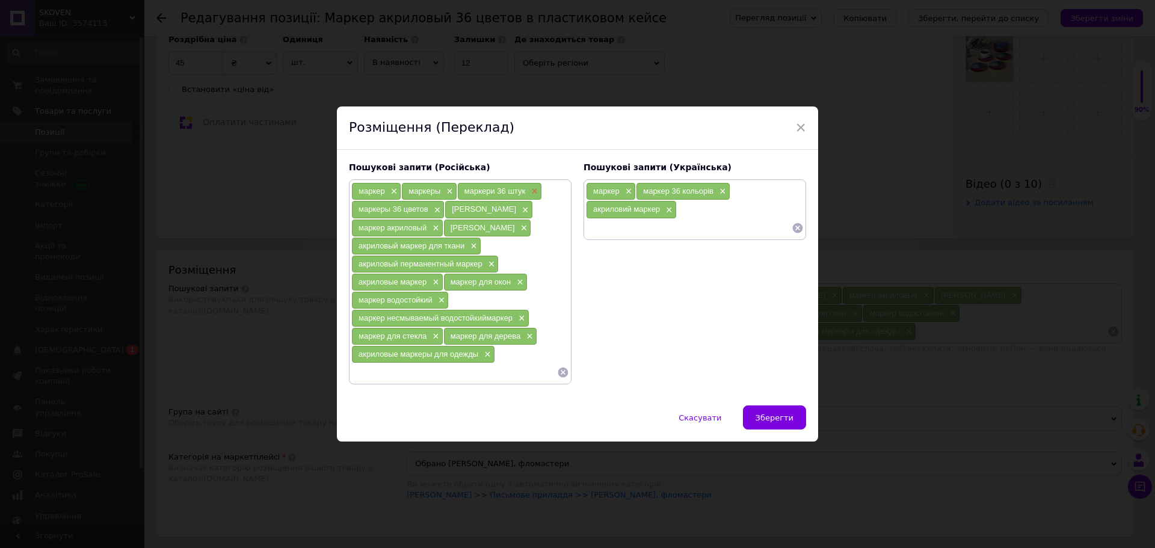
click at [533, 190] on span "×" at bounding box center [533, 192] width 10 height 10
click at [540, 197] on span "×" at bounding box center [542, 192] width 10 height 10
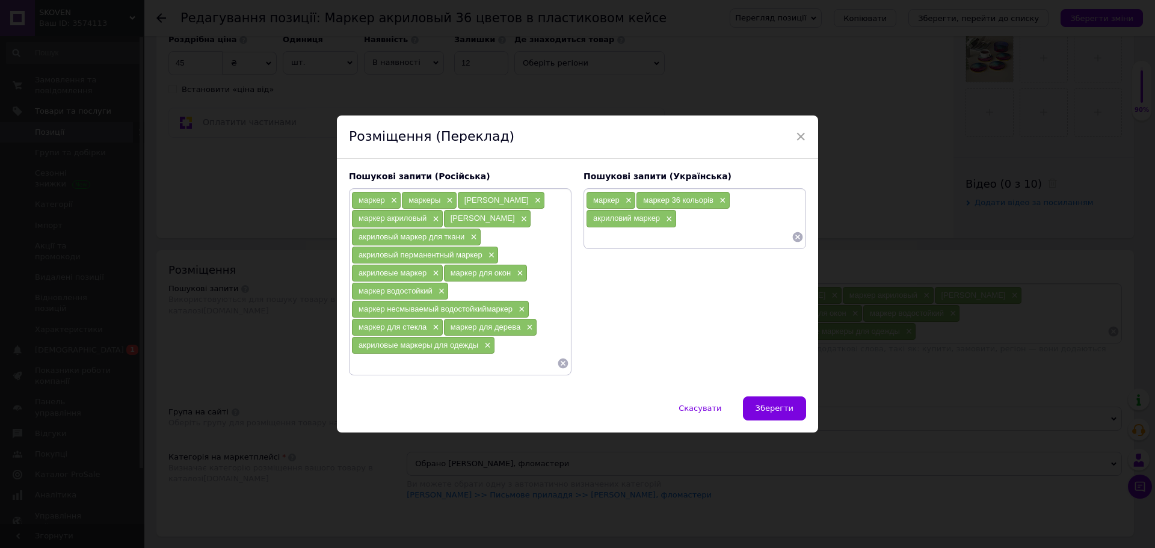
click at [532, 198] on span "×" at bounding box center [537, 201] width 10 height 10
click at [540, 206] on span "×" at bounding box center [541, 201] width 10 height 10
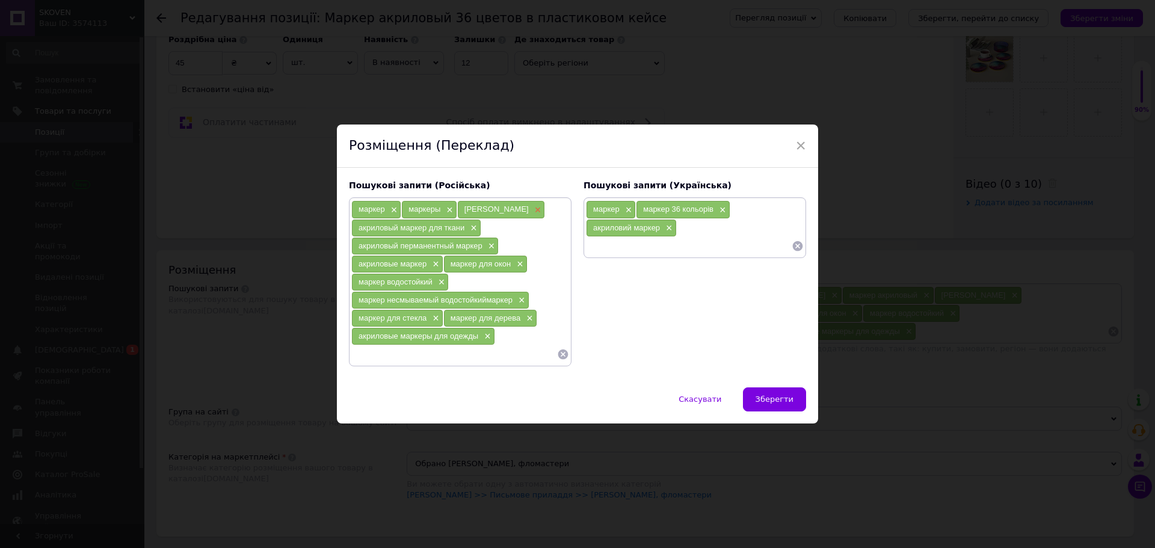
click at [532, 208] on span "×" at bounding box center [537, 210] width 10 height 10
click at [472, 227] on span "×" at bounding box center [473, 228] width 10 height 10
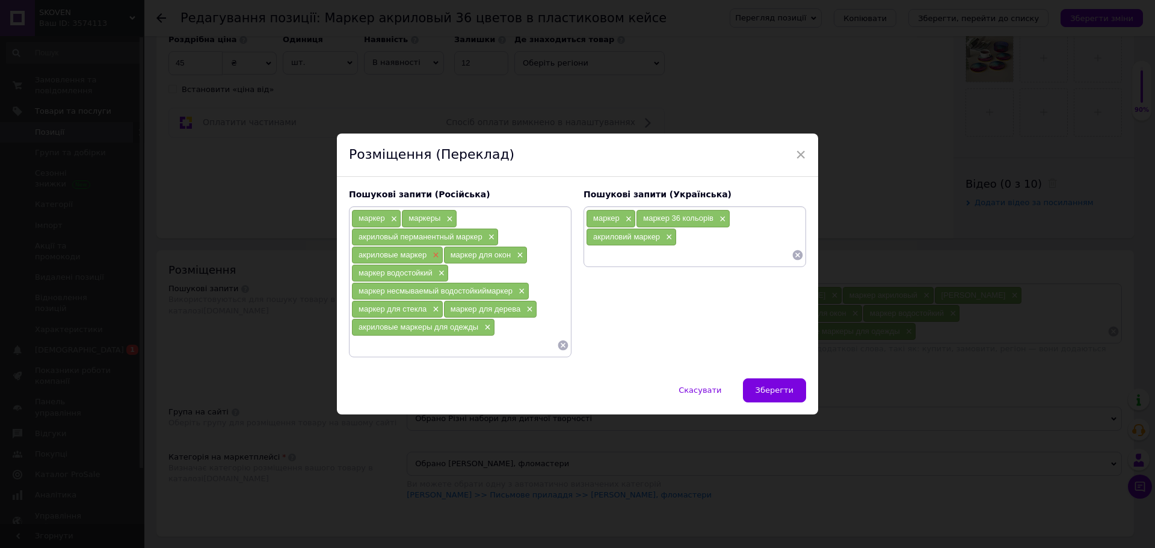
click at [437, 255] on span "×" at bounding box center [435, 255] width 10 height 10
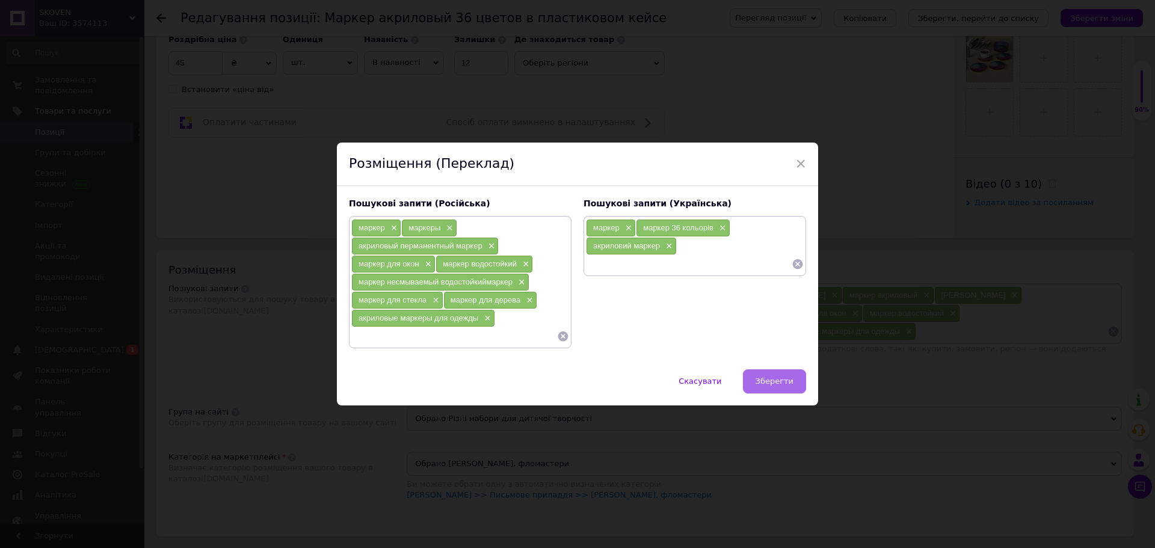
click at [788, 382] on span "Зберегти" at bounding box center [775, 381] width 38 height 9
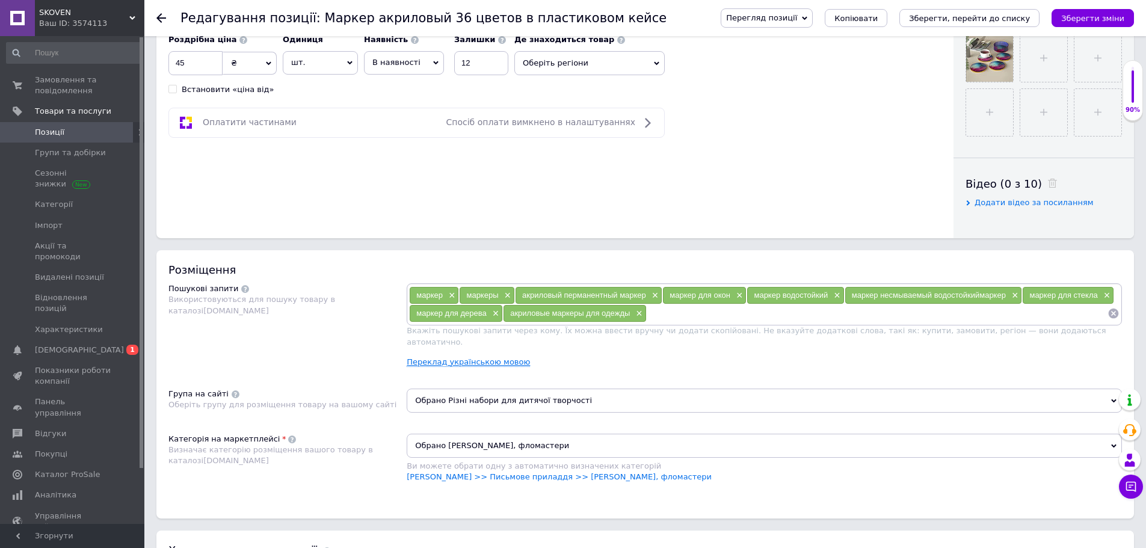
click at [504, 357] on link "Переклад українською мовою" at bounding box center [468, 362] width 123 height 10
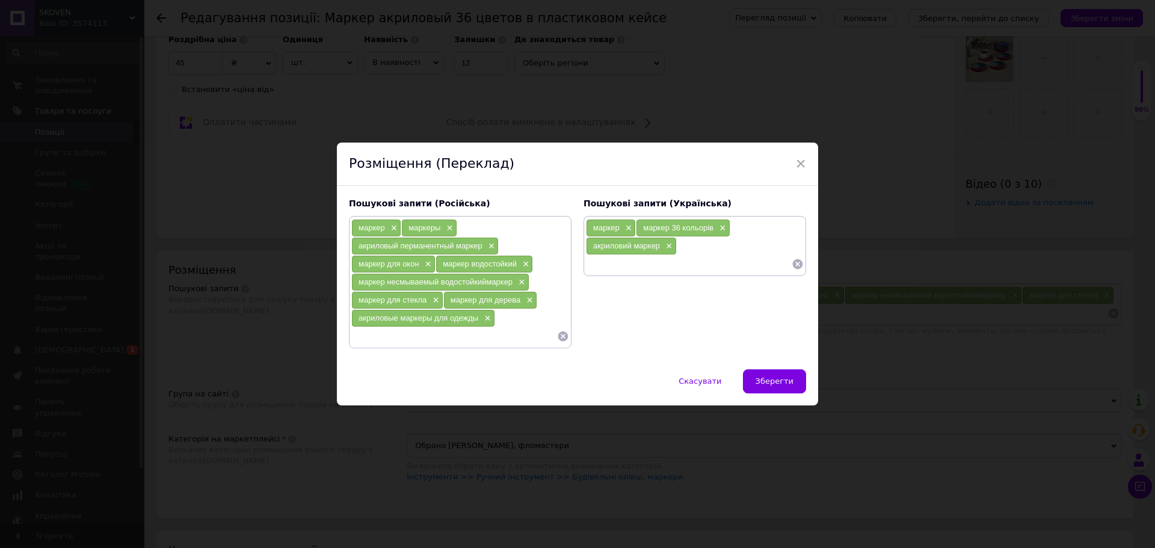
click at [446, 336] on input at bounding box center [454, 336] width 206 height 18
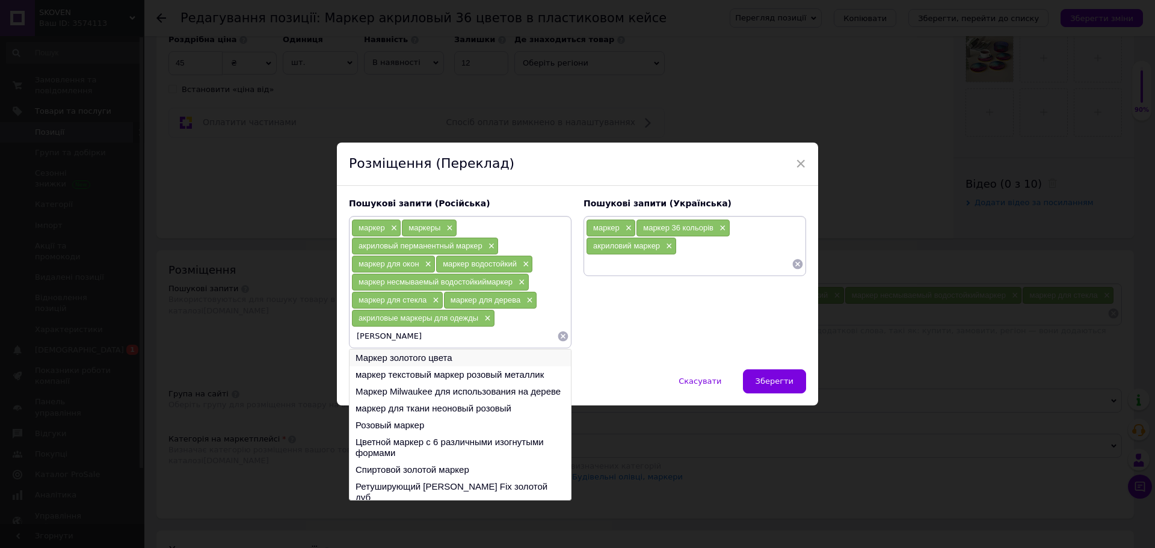
type input "[PERSON_NAME]"
click at [442, 362] on li "Маркер золотого цвета" at bounding box center [460, 358] width 221 height 17
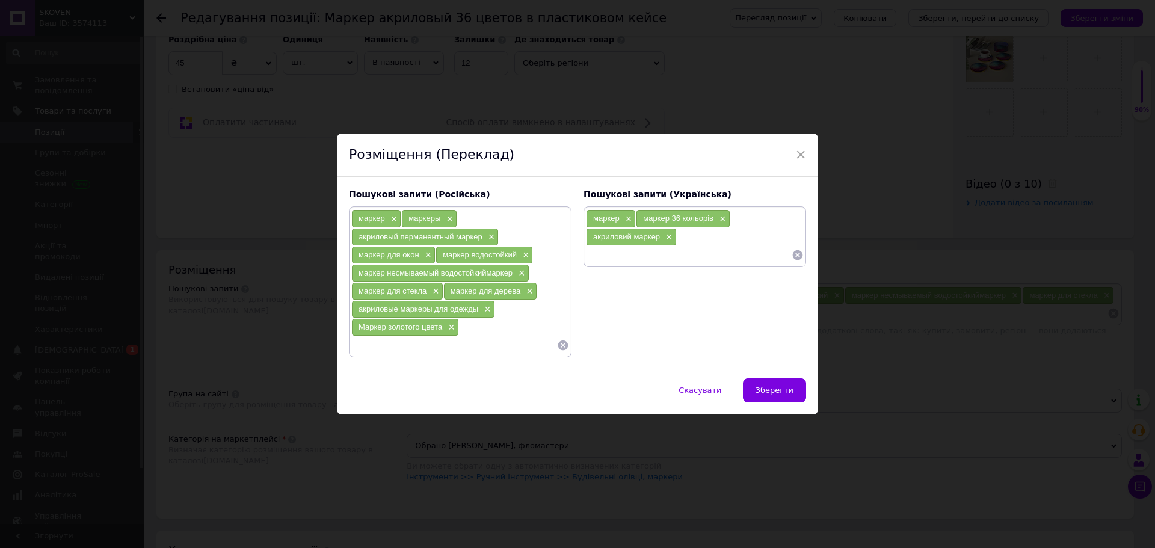
click at [431, 346] on input at bounding box center [454, 345] width 206 height 18
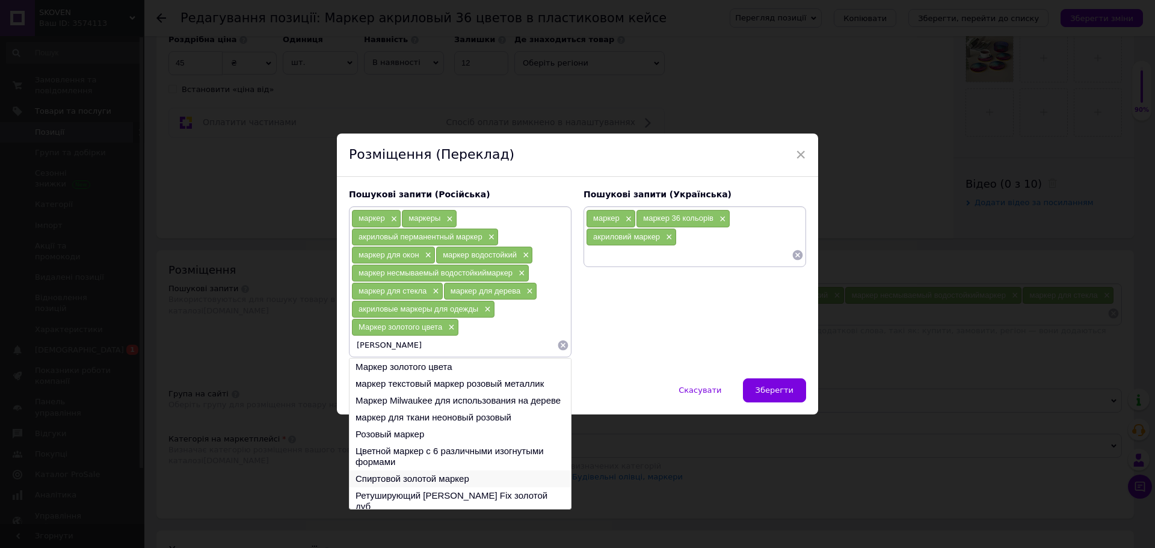
type input "[PERSON_NAME]"
click at [461, 480] on li "Спиртовой золотой маркер" at bounding box center [460, 479] width 221 height 17
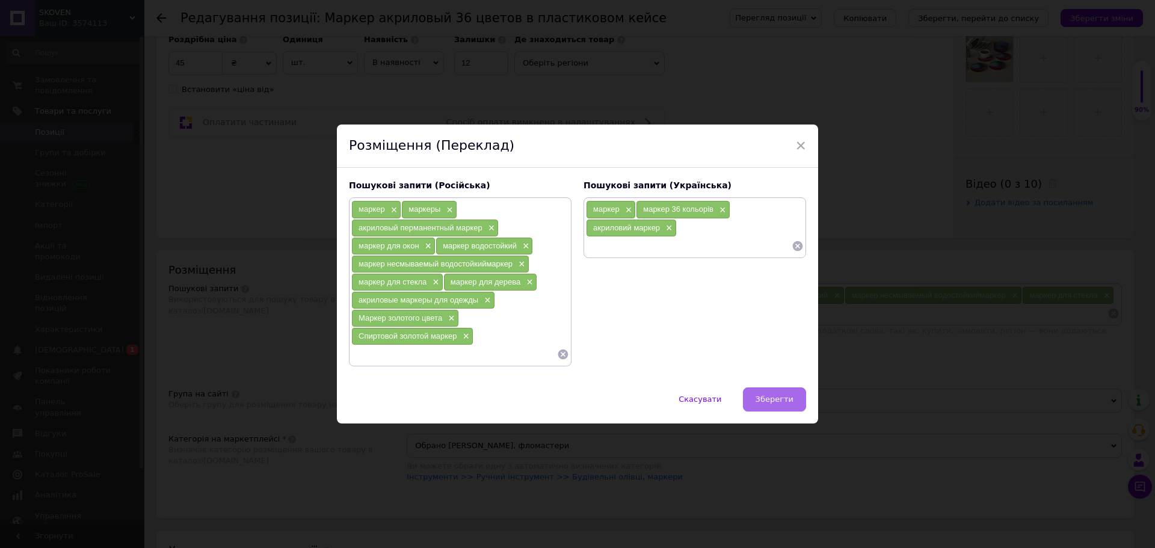
click at [780, 395] on span "Зберегти" at bounding box center [775, 399] width 38 height 9
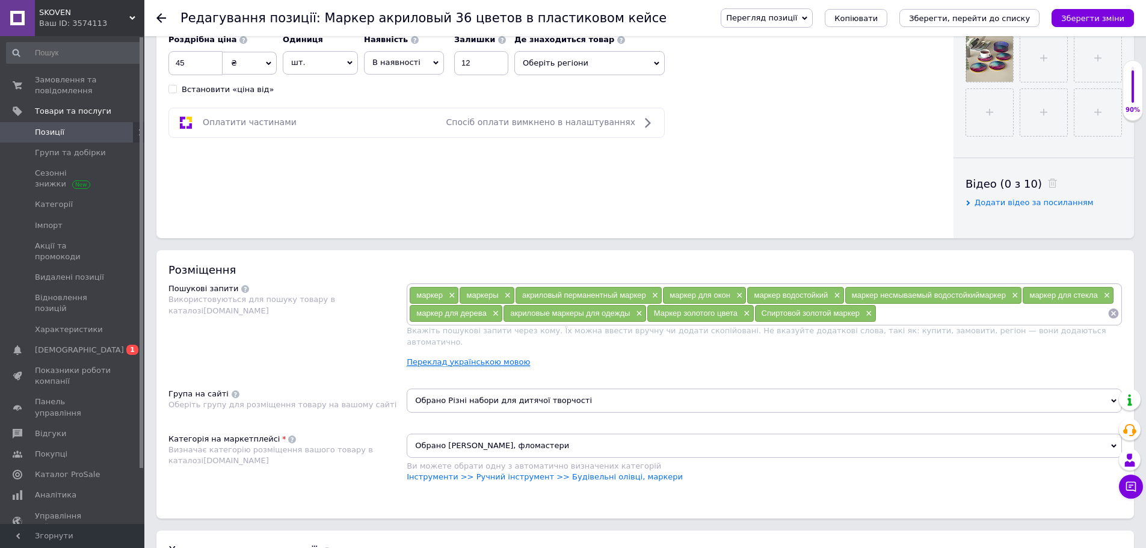
click at [492, 357] on link "Переклад українською мовою" at bounding box center [468, 362] width 123 height 10
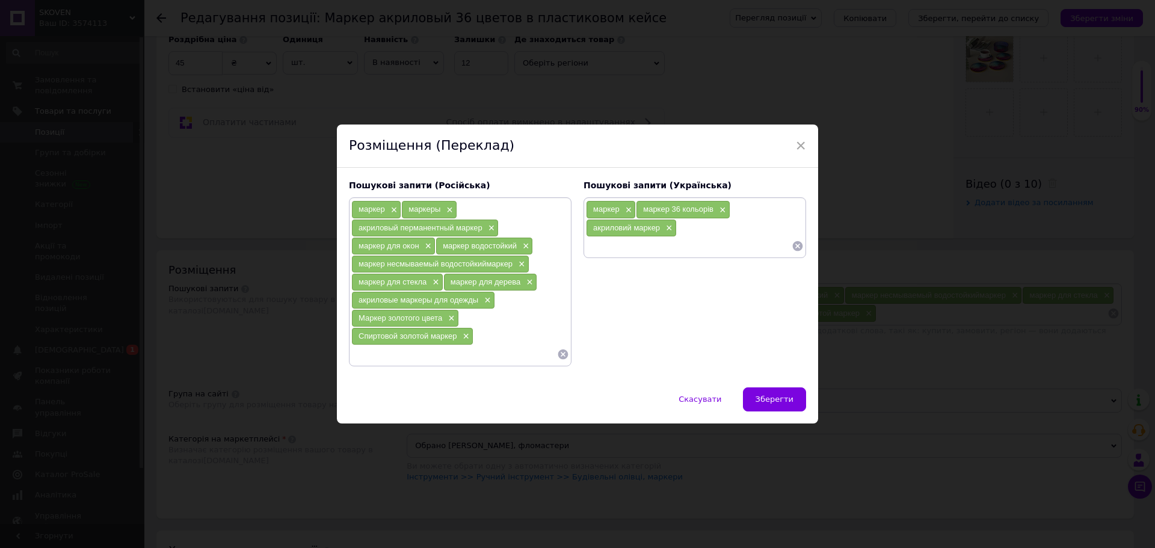
click at [423, 362] on input at bounding box center [454, 354] width 206 height 18
type input "маркер для эпокисдной смолы"
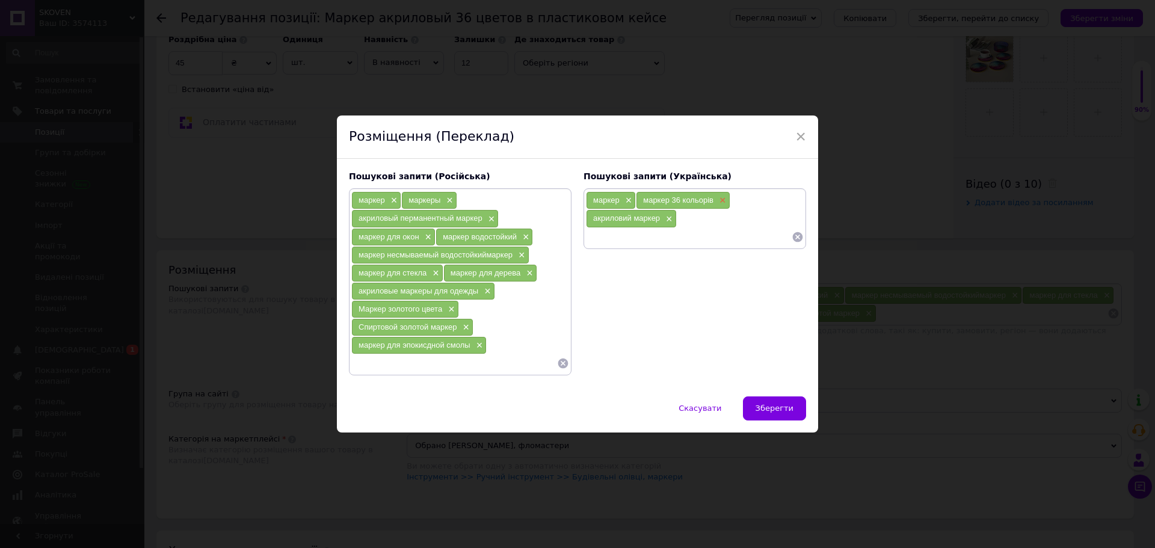
click at [723, 197] on span "×" at bounding box center [722, 201] width 10 height 10
click at [720, 203] on span "×" at bounding box center [718, 201] width 10 height 10
click at [675, 204] on div "маркер ×" at bounding box center [695, 209] width 218 height 36
click at [622, 224] on input at bounding box center [689, 218] width 206 height 18
type input "золотий маркер"
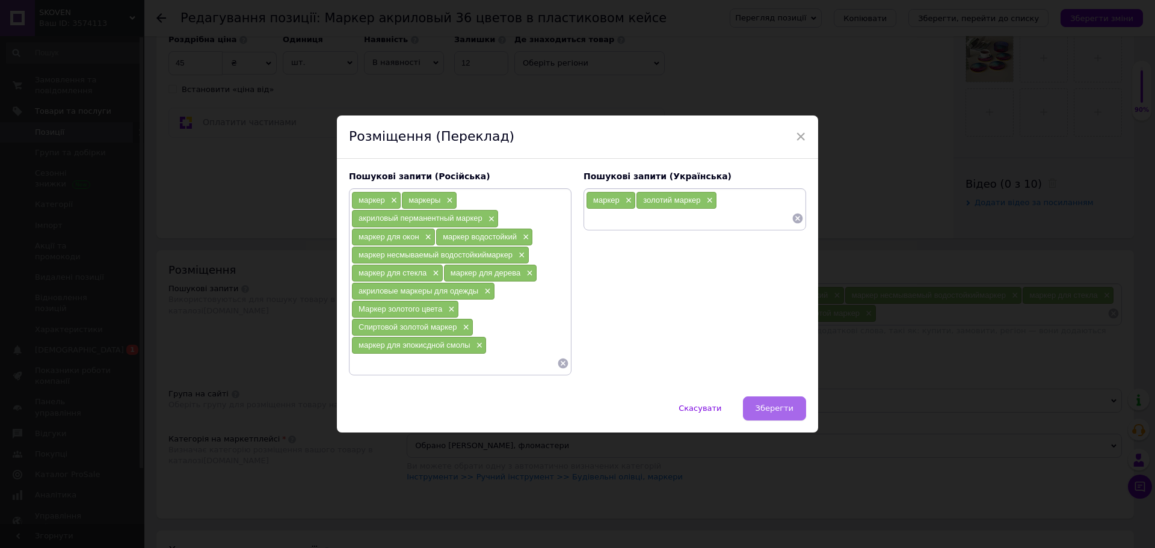
click at [767, 400] on button "Зберегти" at bounding box center [774, 409] width 63 height 24
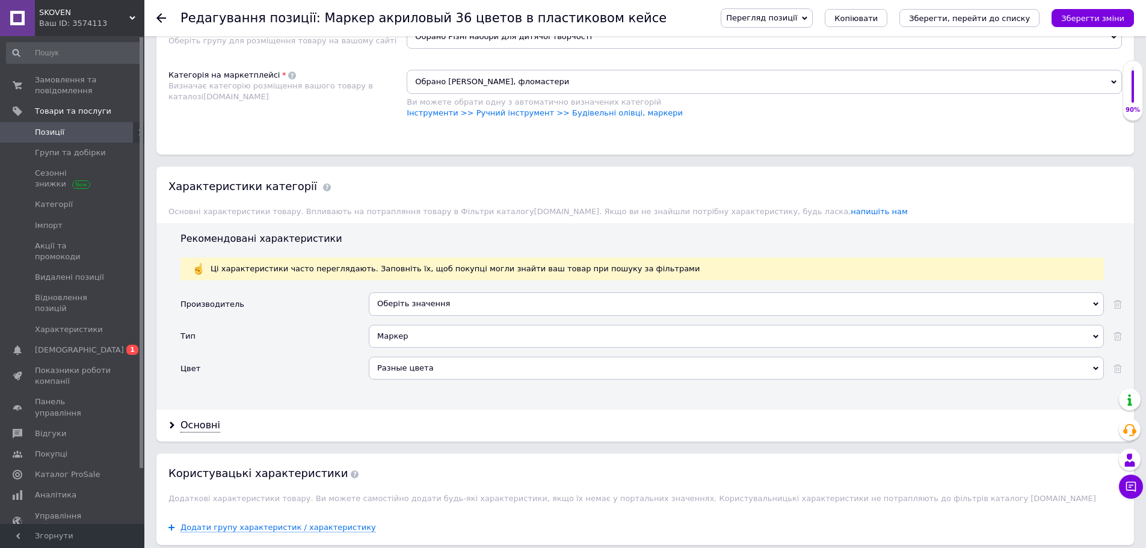
scroll to position [842, 0]
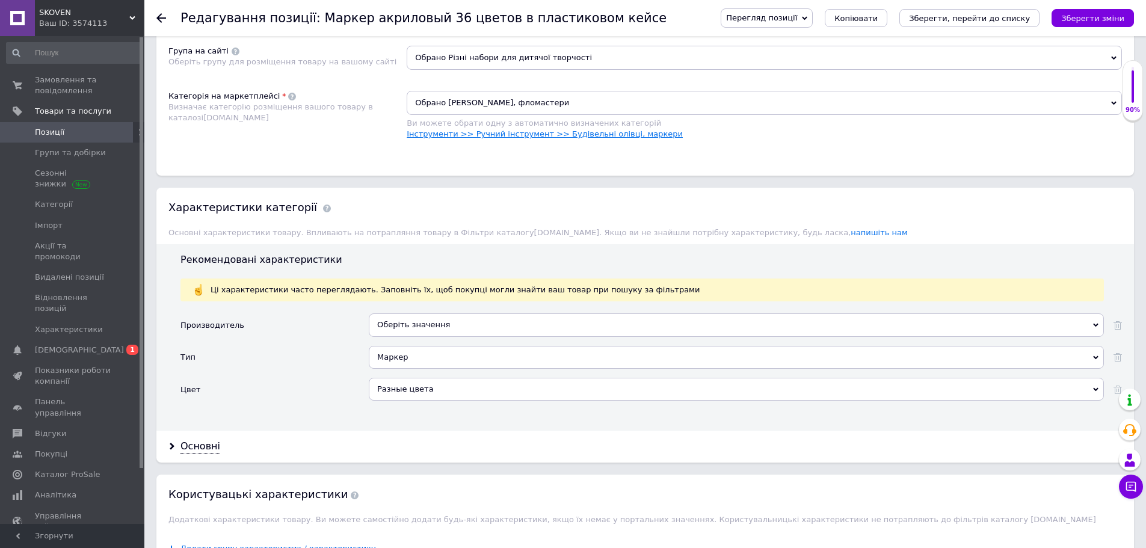
click at [617, 129] on link "Інструменти >> Ручний інструмент >> Будівельні олівці, маркери" at bounding box center [545, 133] width 276 height 9
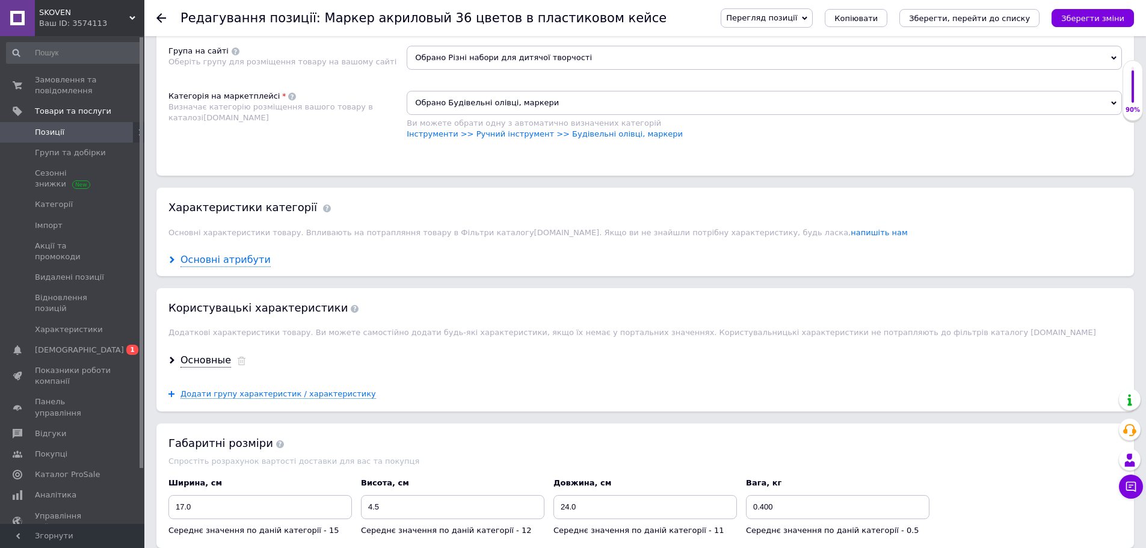
click at [223, 253] on div "Основні атрибути" at bounding box center [226, 260] width 90 height 14
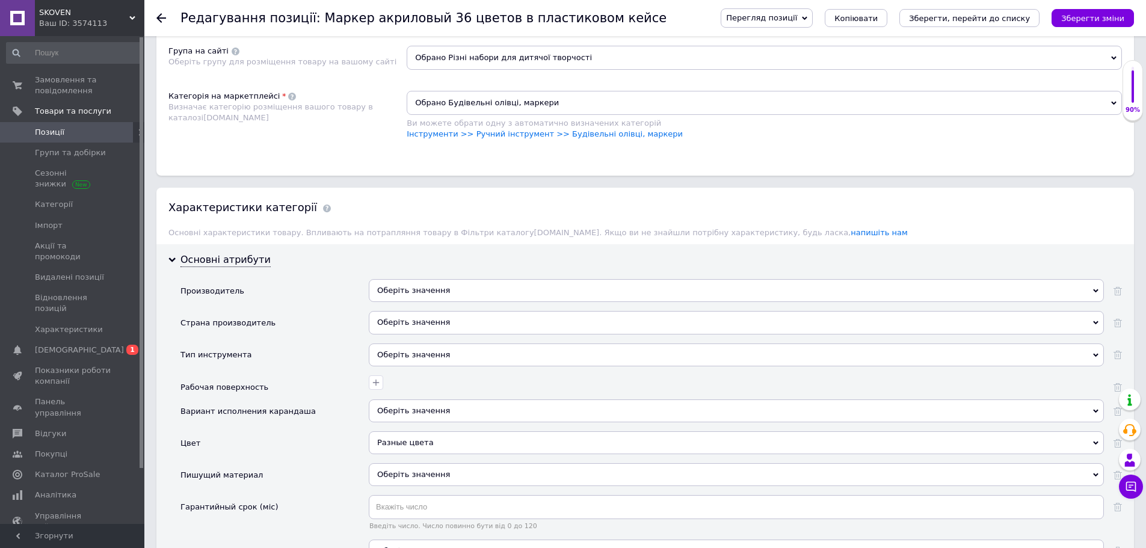
click at [453, 282] on div "Оберіть значення" at bounding box center [736, 290] width 735 height 23
click at [335, 347] on div "Тип инструмента" at bounding box center [275, 360] width 188 height 32
click at [410, 344] on div "Оберіть значення" at bounding box center [736, 355] width 735 height 23
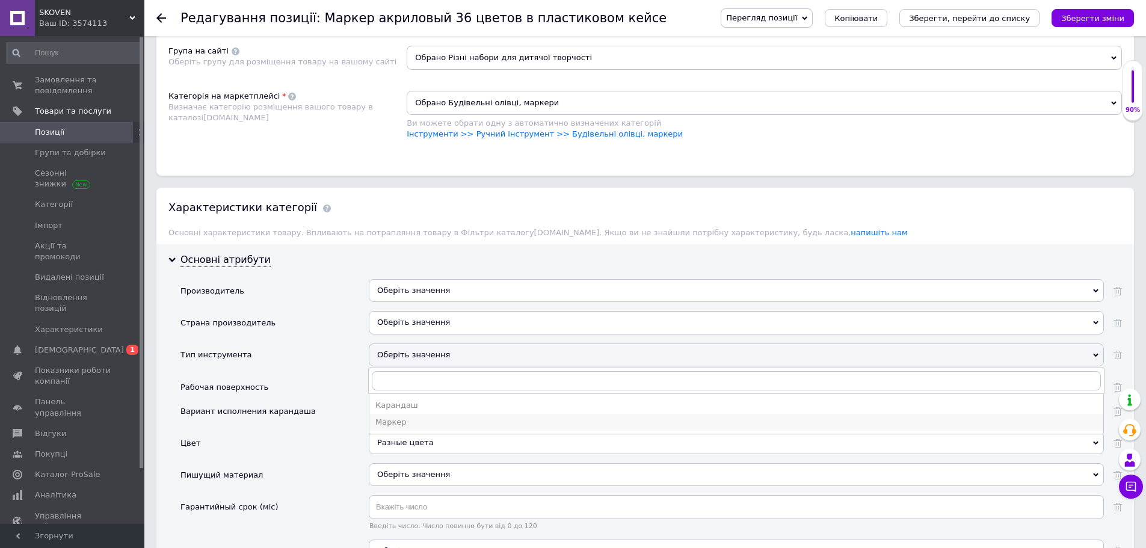
click at [401, 417] on div "Маркер" at bounding box center [737, 422] width 722 height 11
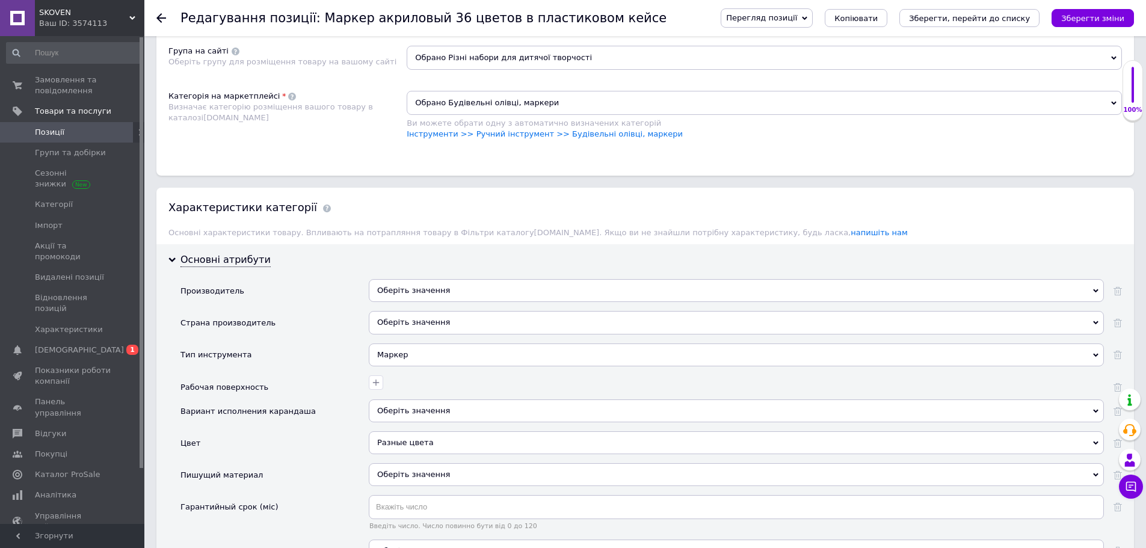
click at [429, 313] on div "Оберіть значення" at bounding box center [736, 322] width 735 height 23
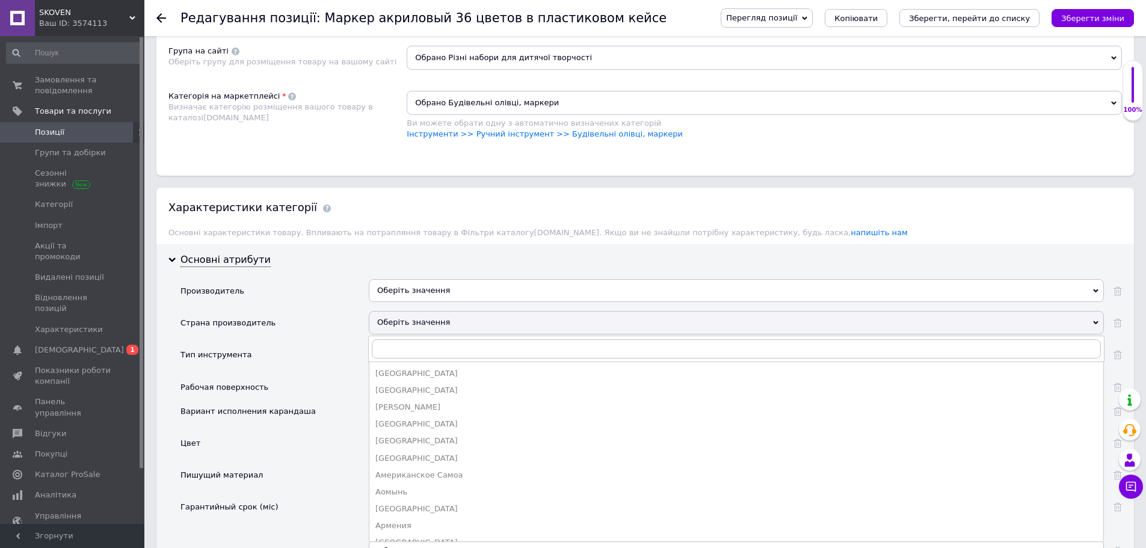
click at [429, 313] on div "Оберіть значення" at bounding box center [736, 322] width 735 height 23
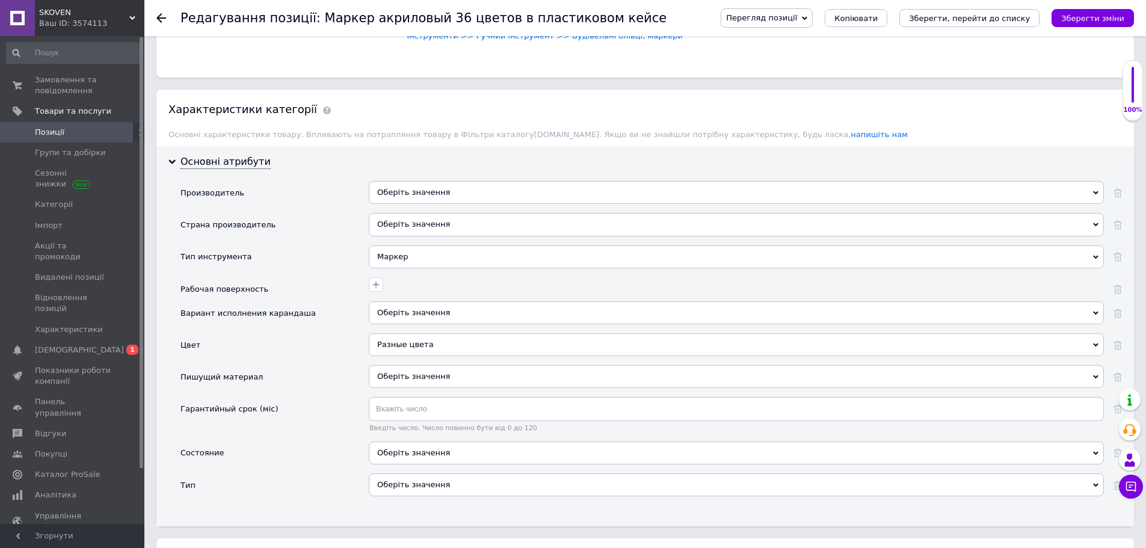
scroll to position [963, 0]
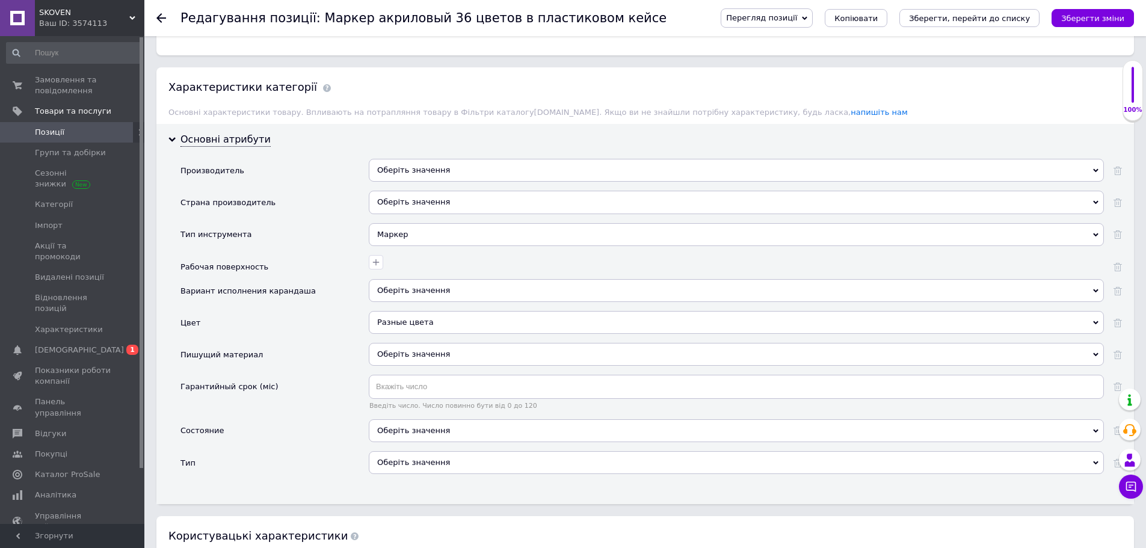
click at [461, 313] on div "Разные цвета" at bounding box center [736, 322] width 735 height 23
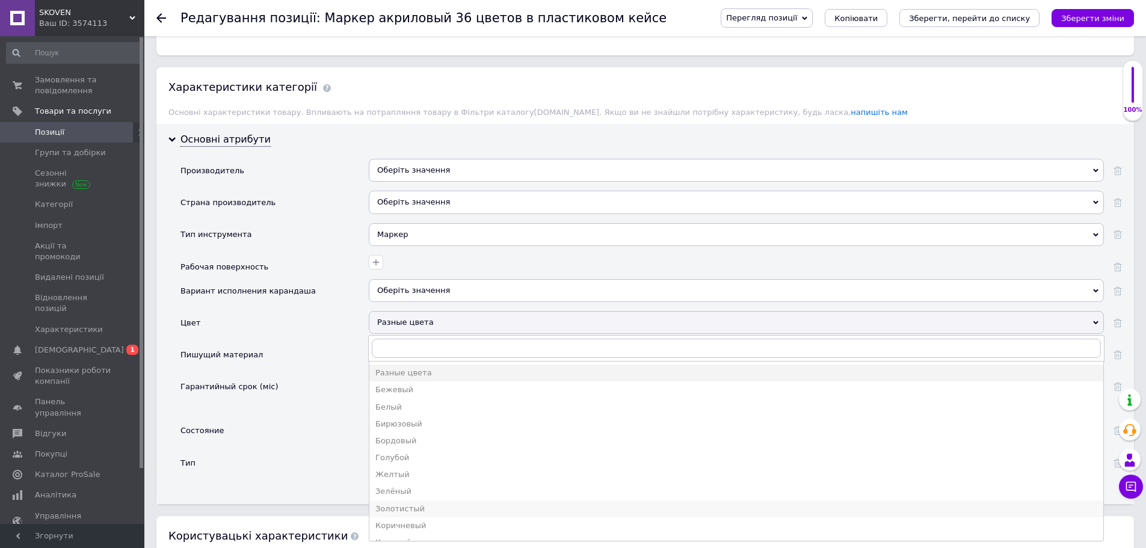
click at [425, 504] on div "Золотистый" at bounding box center [737, 509] width 722 height 11
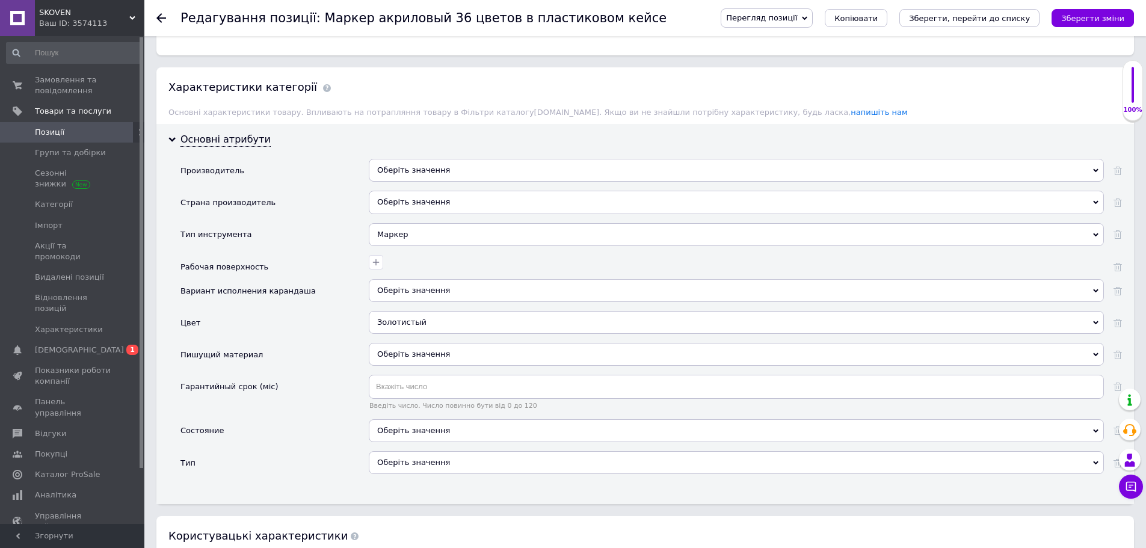
click at [452, 345] on div "Оберіть значення" at bounding box center [736, 354] width 735 height 23
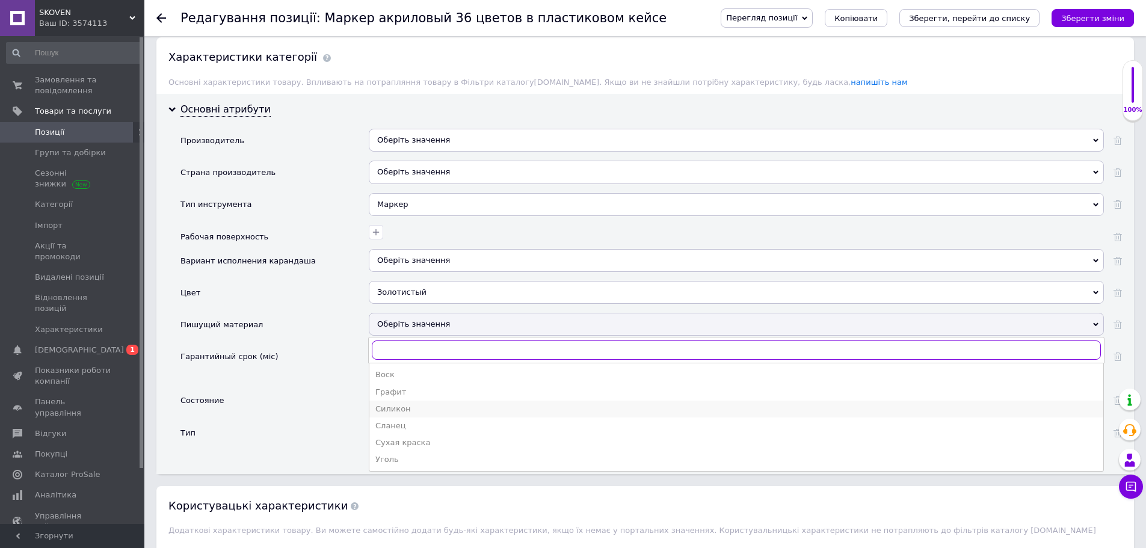
scroll to position [1023, 0]
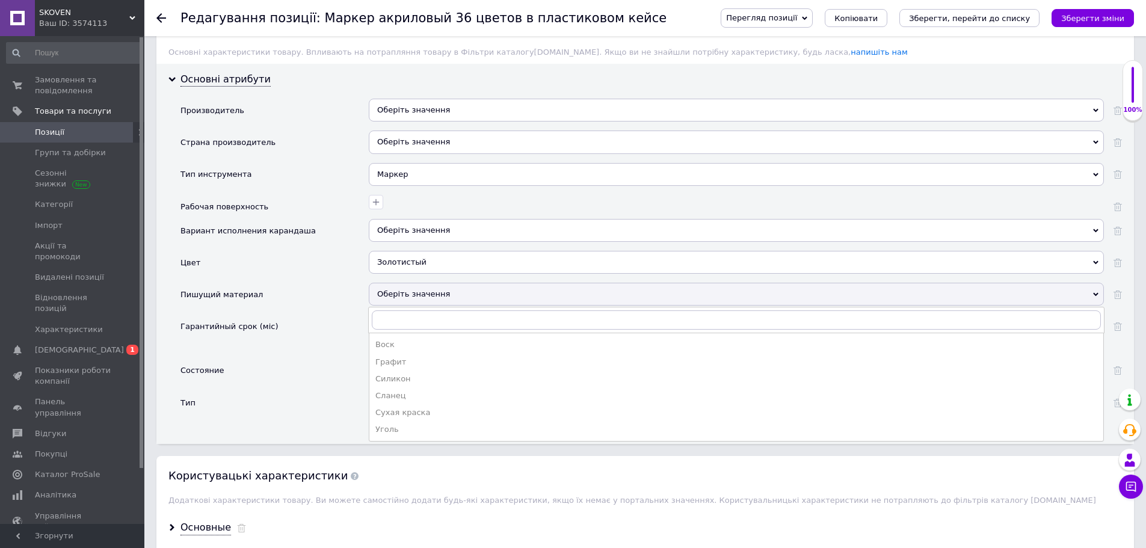
click at [298, 412] on div "Тип" at bounding box center [275, 407] width 188 height 32
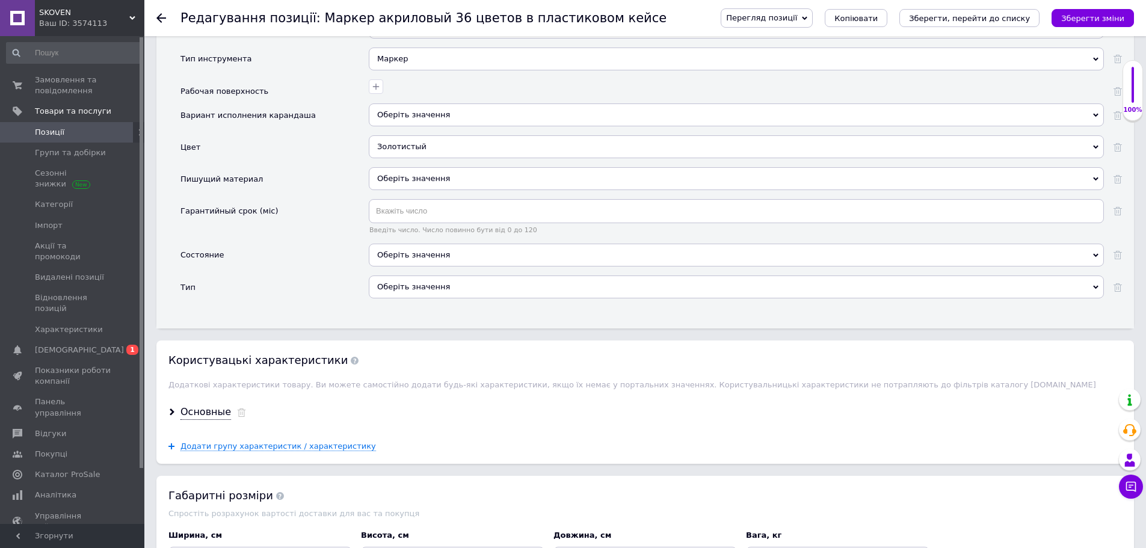
scroll to position [1143, 0]
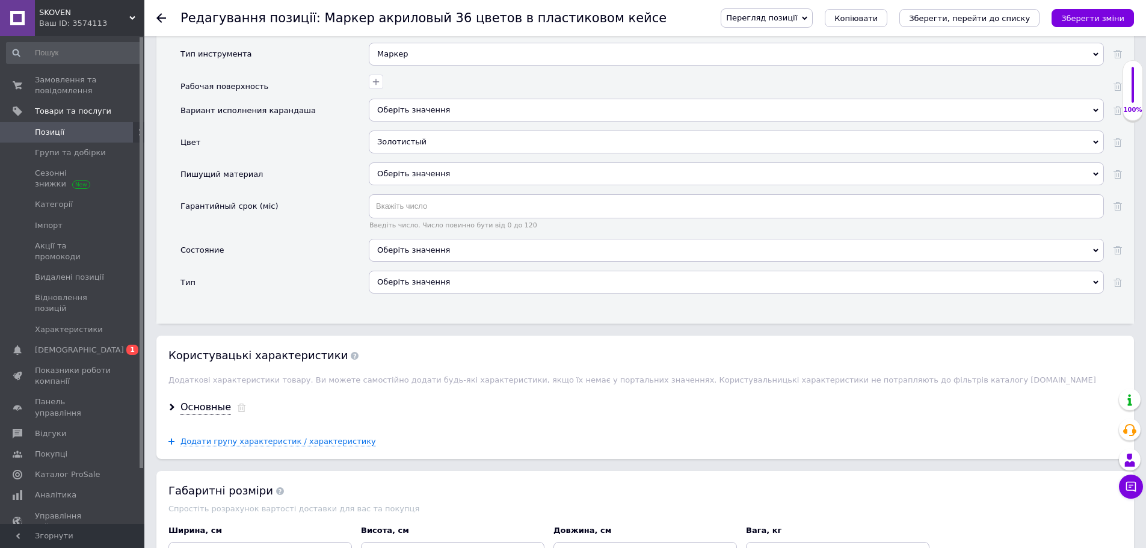
click at [461, 271] on div "Оберіть значення" at bounding box center [736, 282] width 735 height 23
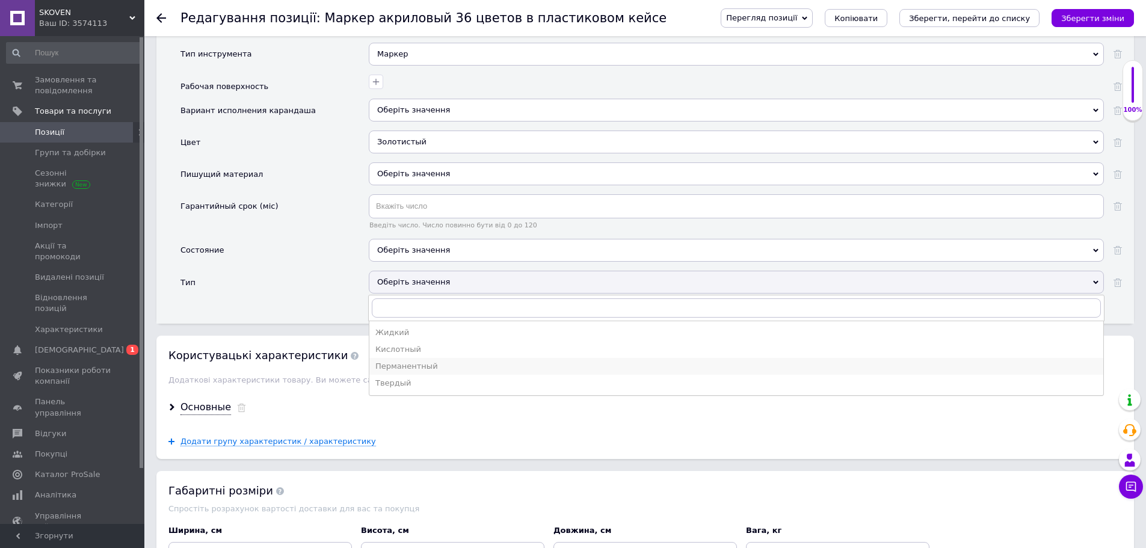
click at [413, 361] on div "Перманентный" at bounding box center [737, 366] width 722 height 11
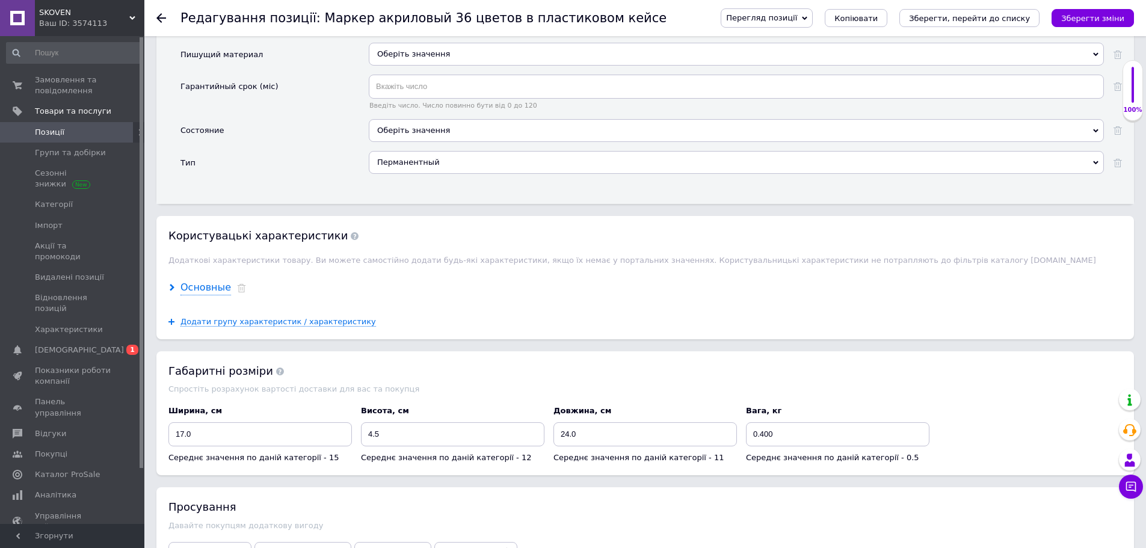
scroll to position [1264, 0]
click at [210, 280] on div "Основные" at bounding box center [206, 287] width 51 height 14
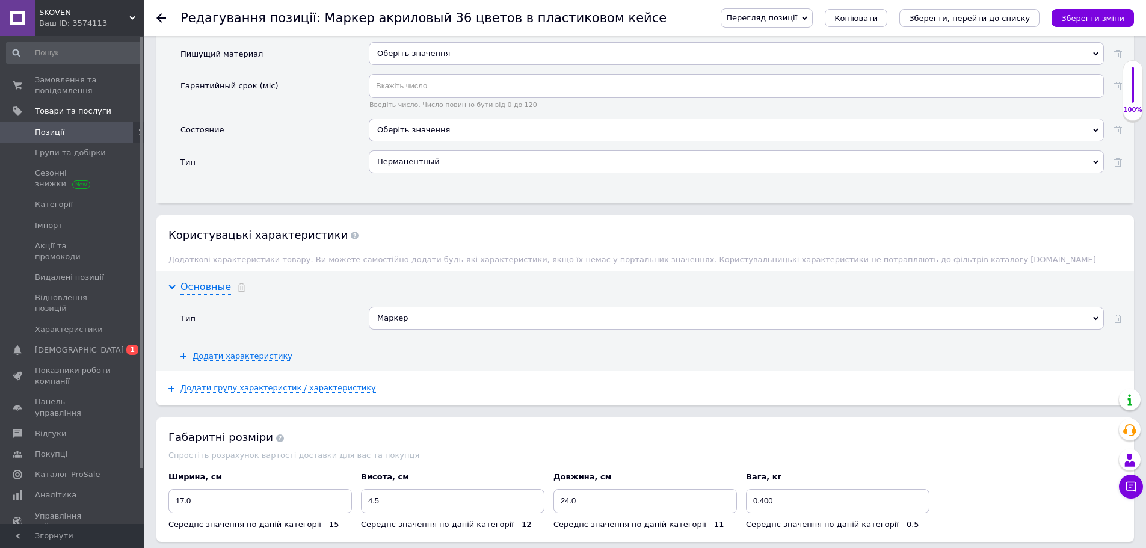
click at [210, 280] on div "Основные" at bounding box center [206, 287] width 51 height 14
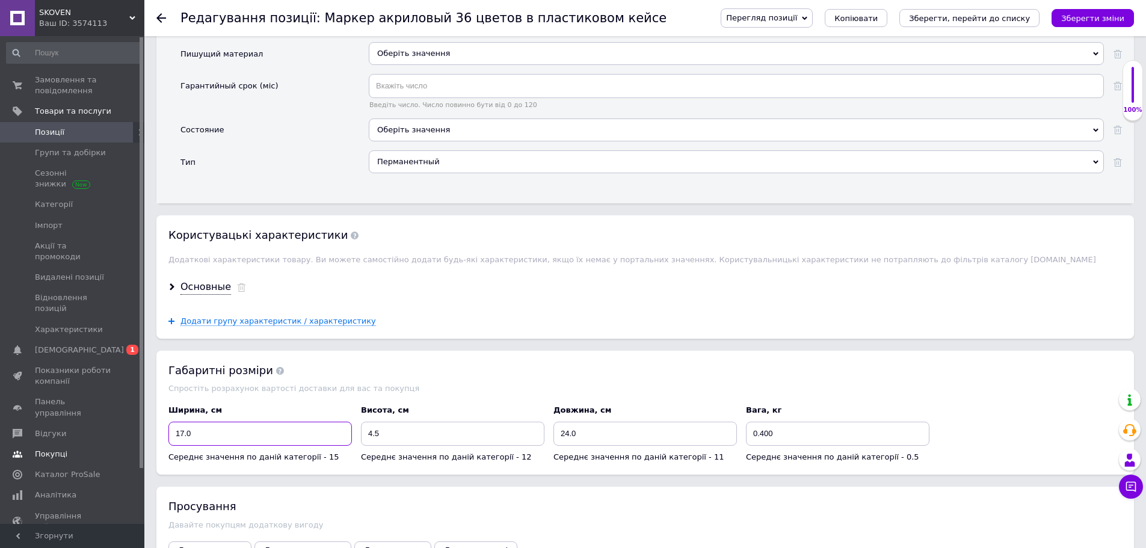
drag, startPoint x: 247, startPoint y: 428, endPoint x: 123, endPoint y: 425, distance: 123.4
drag, startPoint x: 387, startPoint y: 427, endPoint x: 350, endPoint y: 424, distance: 36.8
click at [350, 424] on div "Ширина, см 17.0 Середнє значення по даній категорії - 15 Висота, см 4.5 Середнє…" at bounding box center [645, 434] width 963 height 67
type input "3"
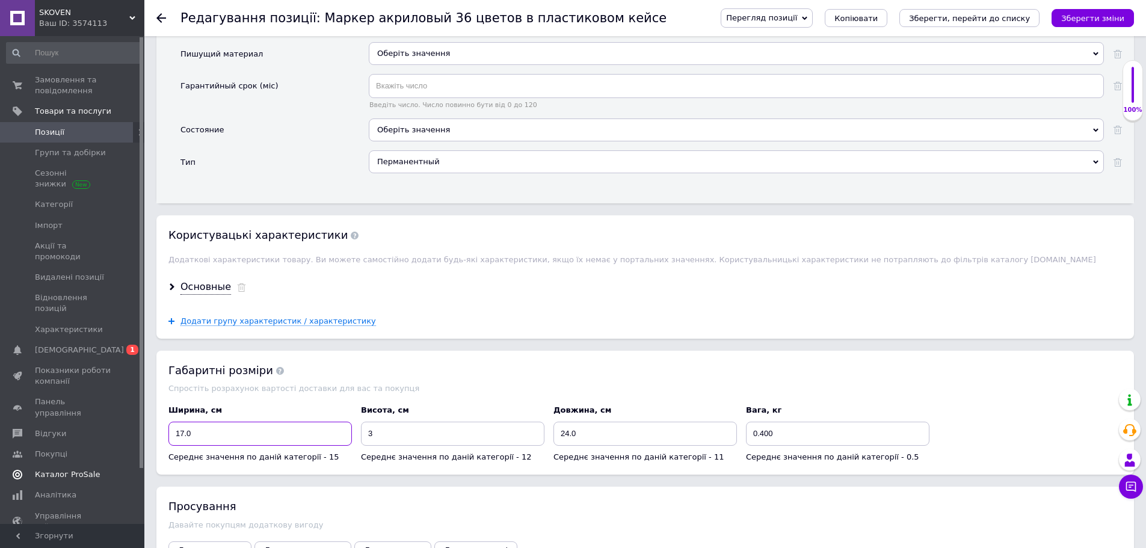
drag, startPoint x: 208, startPoint y: 431, endPoint x: 124, endPoint y: 434, distance: 83.7
type input "15"
drag, startPoint x: 582, startPoint y: 425, endPoint x: 505, endPoint y: 419, distance: 77.2
click at [505, 419] on div "Ширина, см 15 Середнє значення по даній категорії - 15 Висота, см 3 Середнє зна…" at bounding box center [645, 434] width 963 height 67
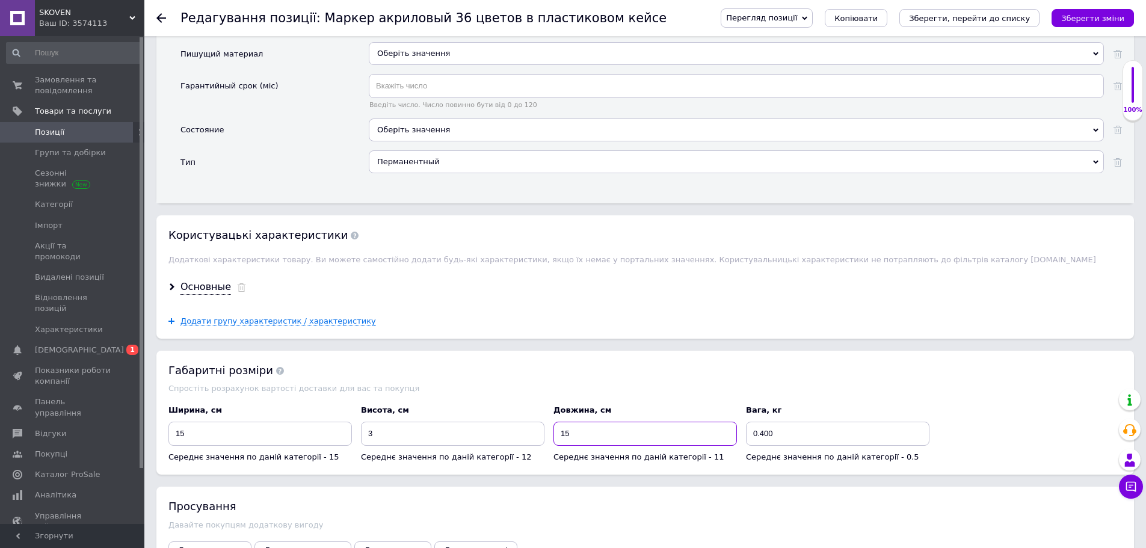
type input "15"
drag, startPoint x: 810, startPoint y: 428, endPoint x: 705, endPoint y: 417, distance: 105.3
click at [705, 417] on div "Ширина, см 15 Середнє значення по даній категорії - 15 Висота, см 3 Середнє зна…" at bounding box center [645, 434] width 963 height 67
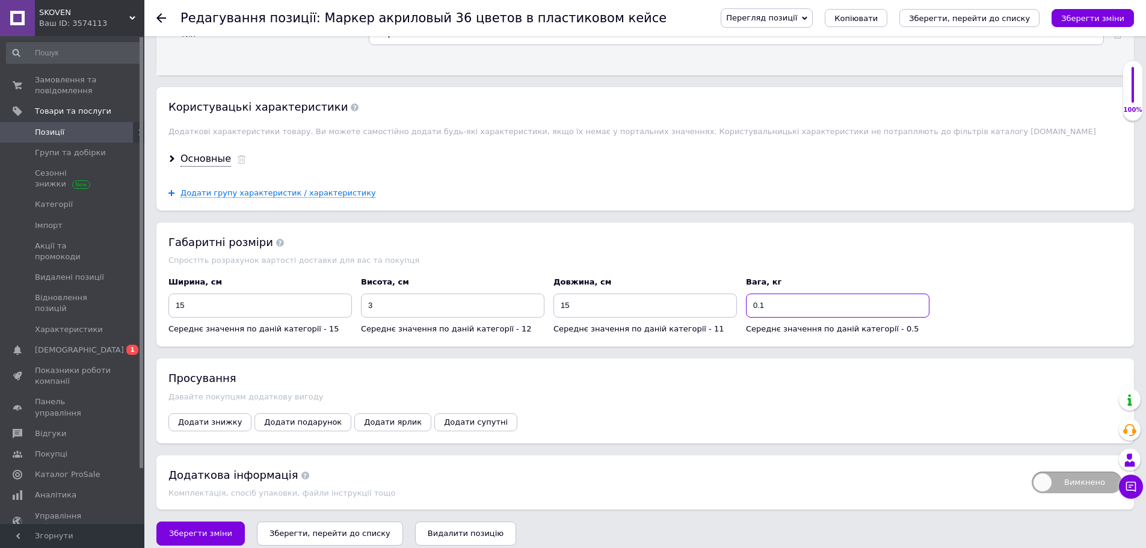
scroll to position [1394, 0]
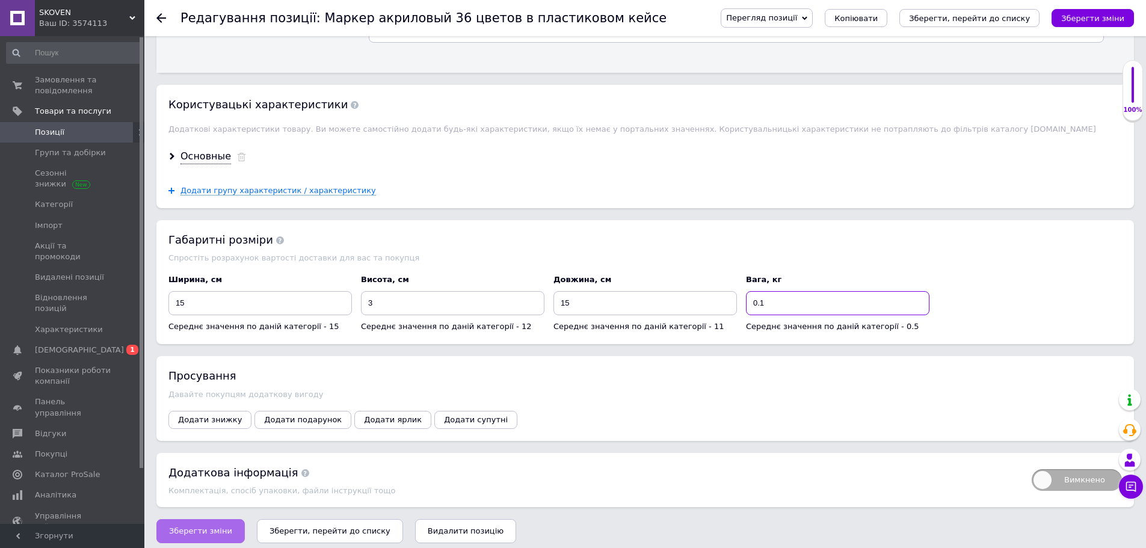
type input "0.1"
click at [202, 527] on span "Зберегти зміни" at bounding box center [200, 531] width 63 height 9
click at [1107, 22] on icon "Зберегти зміни" at bounding box center [1093, 18] width 63 height 9
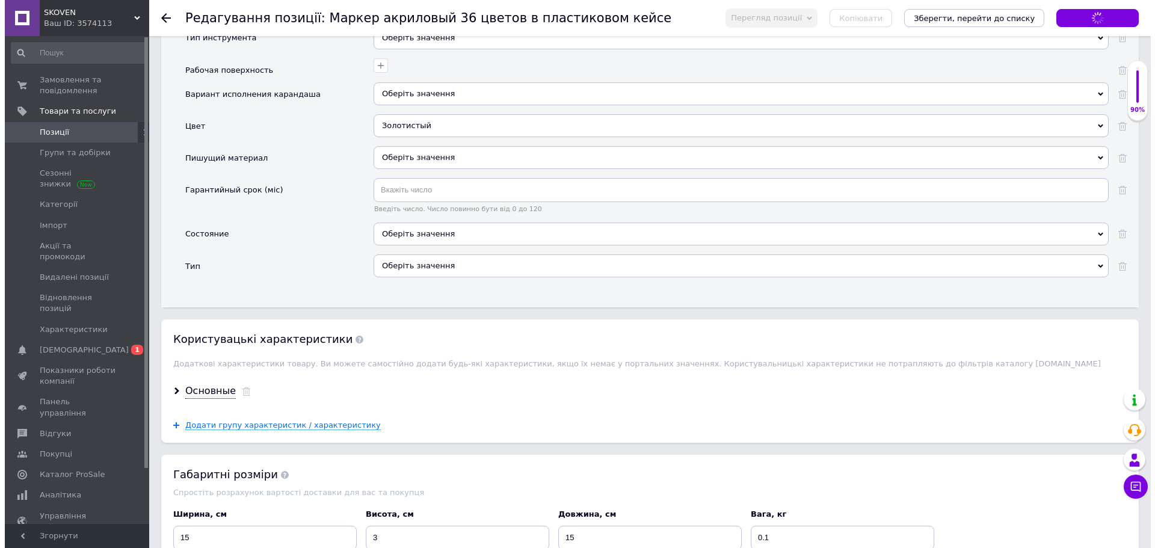
scroll to position [0, 0]
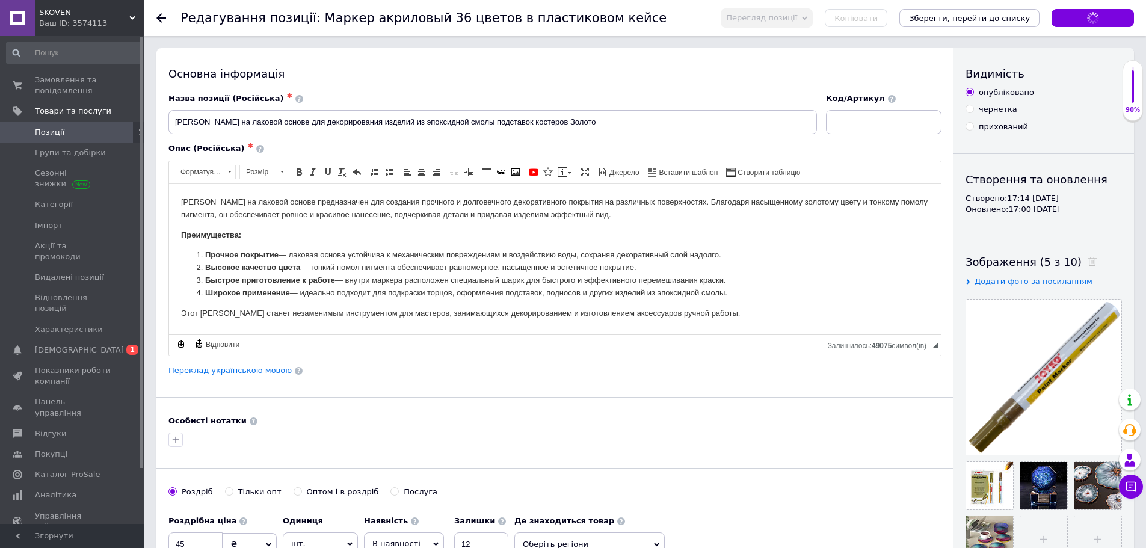
drag, startPoint x: 646, startPoint y: 326, endPoint x: 680, endPoint y: 34, distance: 293.8
click at [235, 372] on link "Переклад українською мовою" at bounding box center [229, 371] width 123 height 10
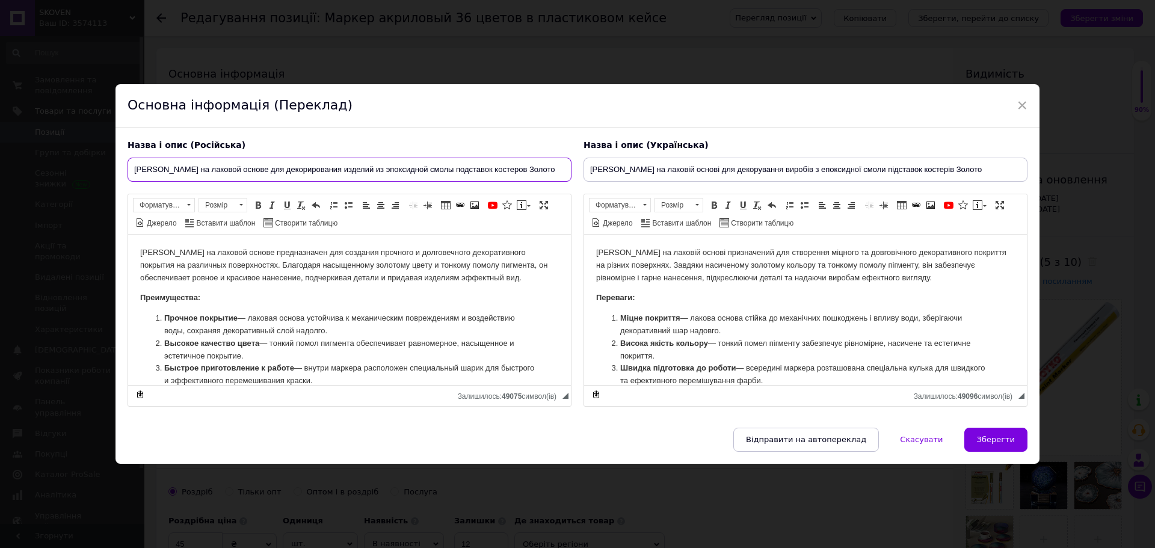
click at [380, 175] on input "[PERSON_NAME] на лаковой основе для декорирования изделий из эпоксидной смолы п…" at bounding box center [350, 170] width 444 height 24
click at [770, 170] on input "[PERSON_NAME] на лаковій основі для декорування виробів з епоксидної смоли підс…" at bounding box center [806, 170] width 444 height 24
click at [406, 297] on p "Преимущества:" at bounding box center [349, 297] width 419 height 13
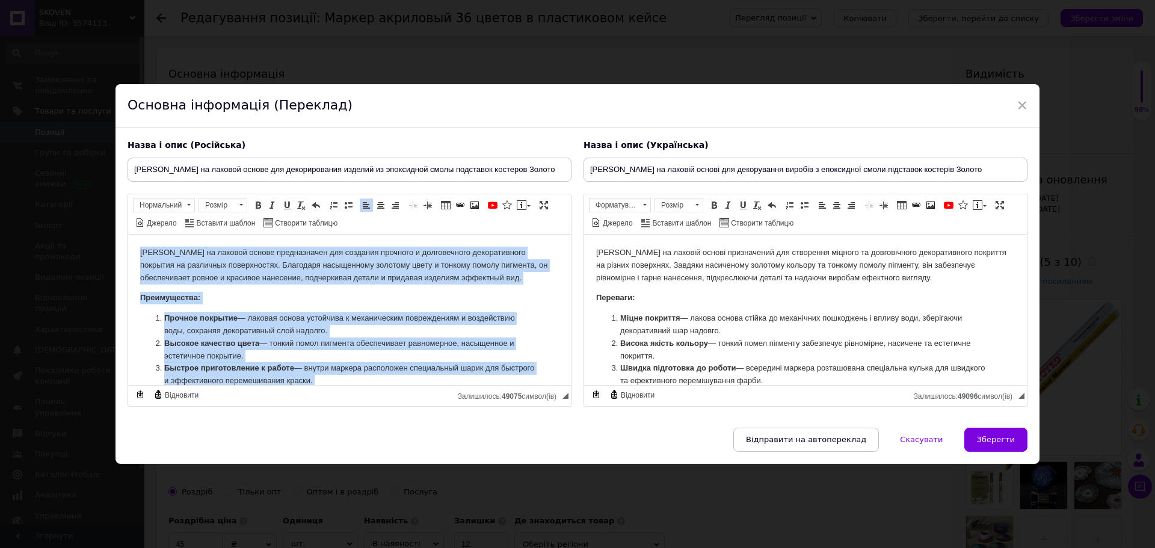
copy body "Loremi do sitamet consec adipiscingel sed doeiusmo temporin u laboreetdolo magn…"
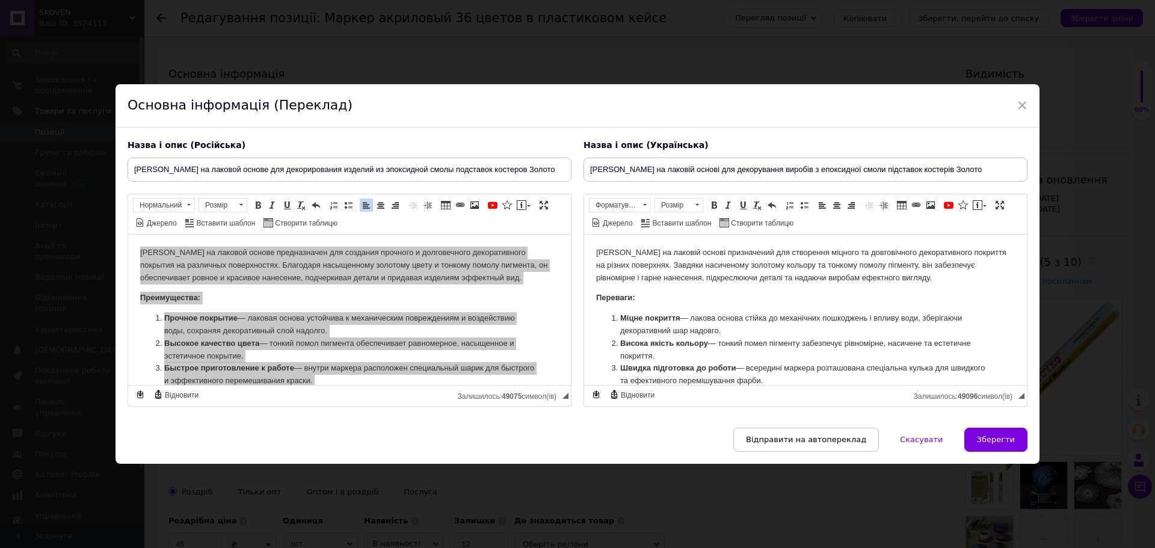
click at [693, 299] on p "Переваги:" at bounding box center [805, 297] width 419 height 13
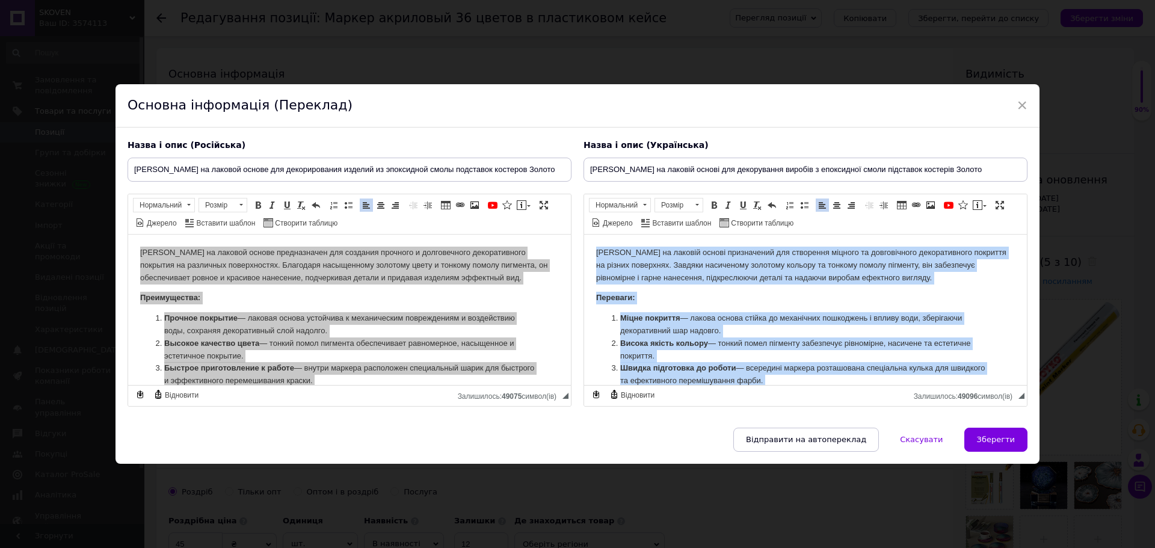
copy body "Loremi do sitamet consec adipiscinge sed doeiusmod tempori ut laboreetdolo magn…"
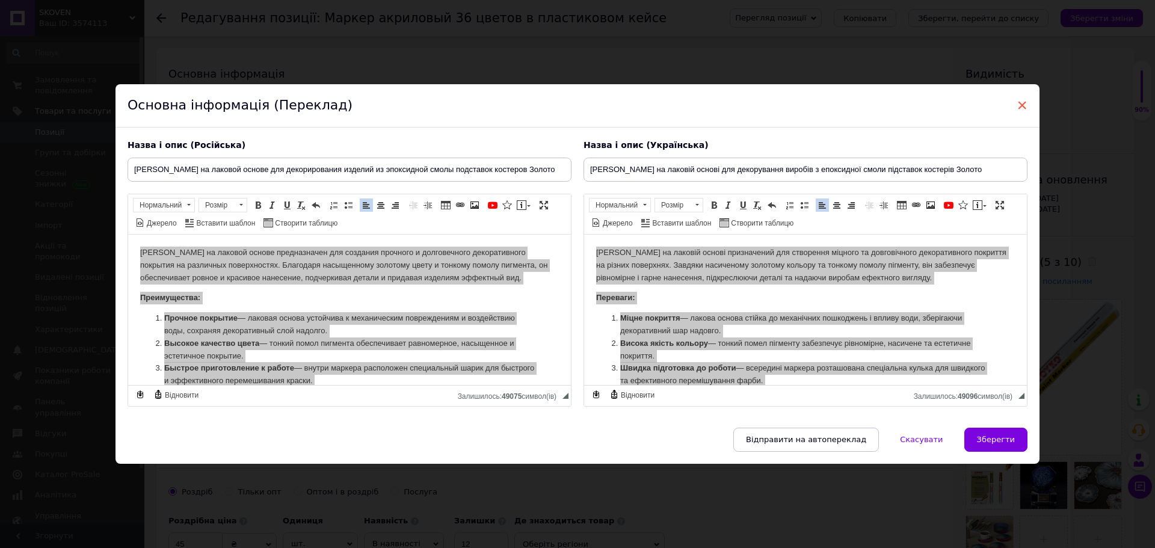
click at [1019, 100] on span "×" at bounding box center [1022, 105] width 11 height 20
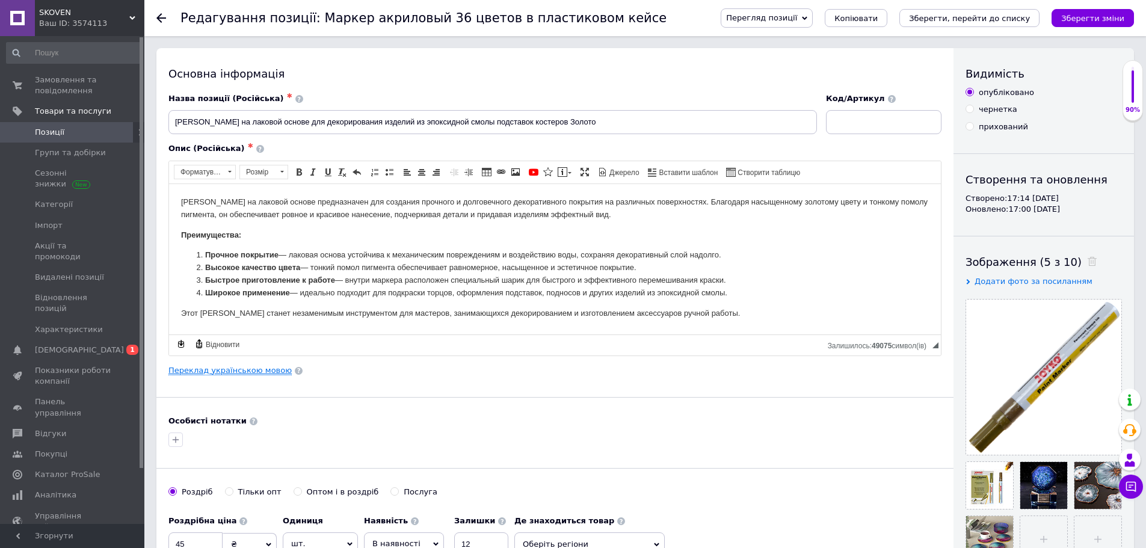
click at [233, 369] on link "Переклад українською мовою" at bounding box center [229, 371] width 123 height 10
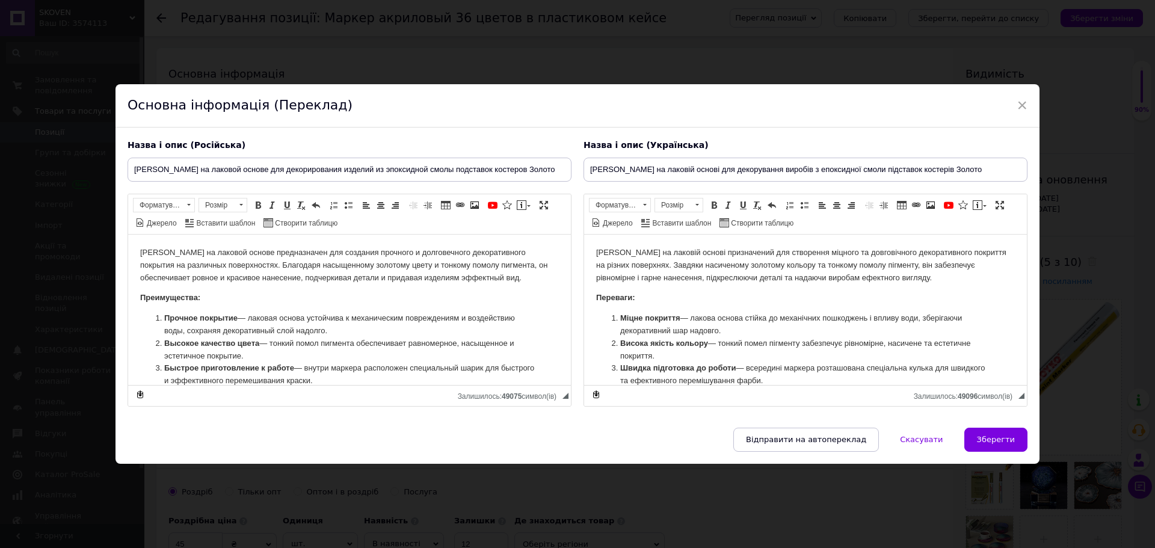
drag, startPoint x: 344, startPoint y: 320, endPoint x: 353, endPoint y: 321, distance: 9.0
click at [345, 320] on li "Прочное покрытие — лаковая основа устойчива к механическим повреждениям и возде…" at bounding box center [349, 324] width 371 height 25
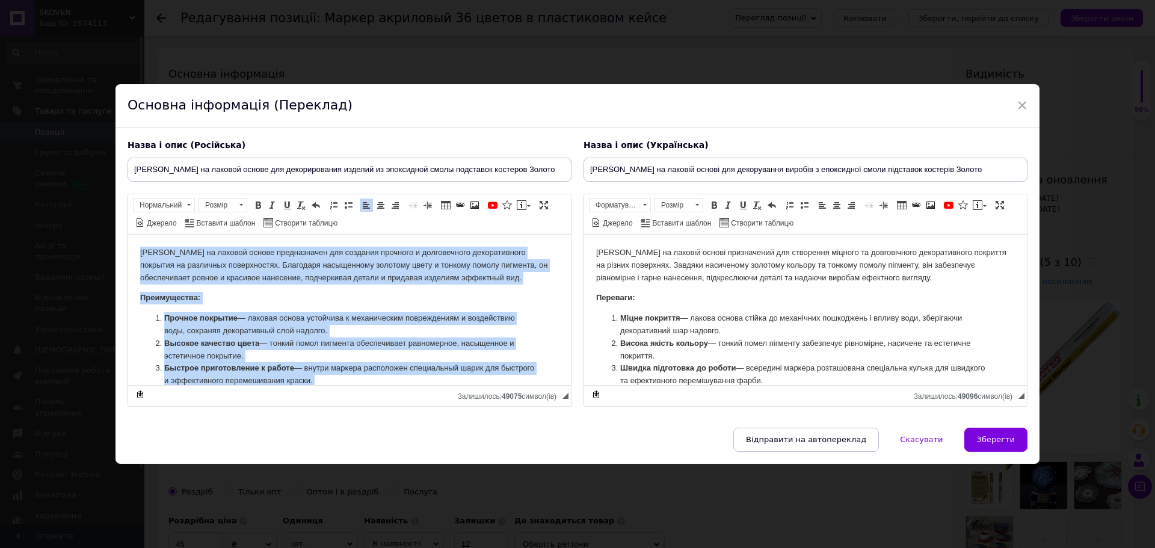
copy body "Loremi do sitamet consec adipiscingel sed doeiusmo temporin u laboreetdolo magn…"
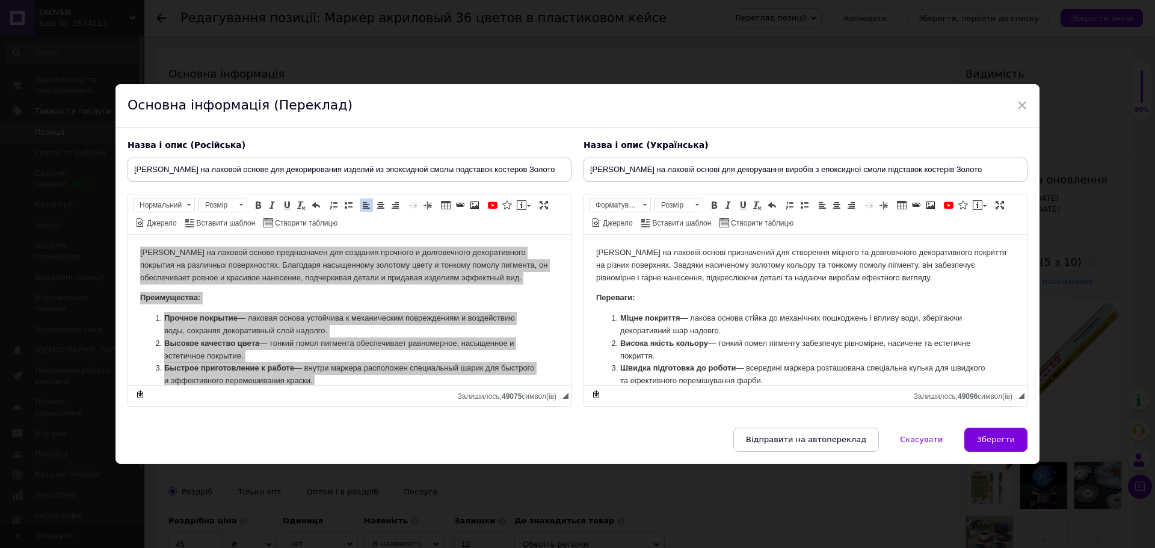
click at [698, 348] on li "Висока якість кольору — тонкий помел пігменту забезпечує рівномірне, насичене т…" at bounding box center [805, 349] width 371 height 25
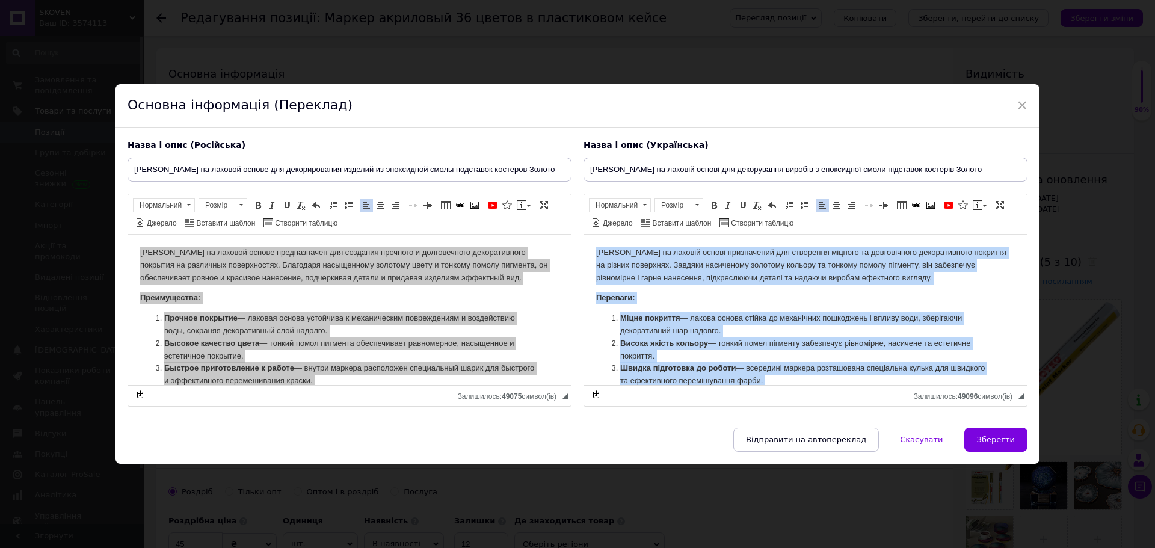
copy body "Loremi do sitamet consec adipiscinge sed doeiusmod tempori ut laboreetdolo magn…"
